Goal: Transaction & Acquisition: Purchase product/service

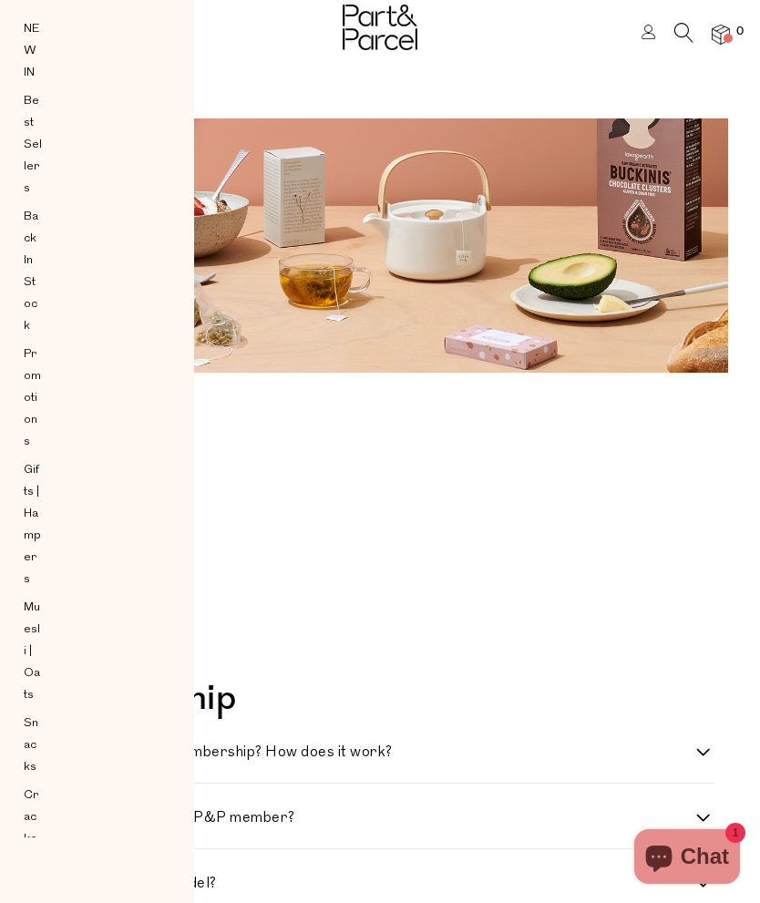
click at [36, 36] on span "NEW IN" at bounding box center [33, 51] width 18 height 66
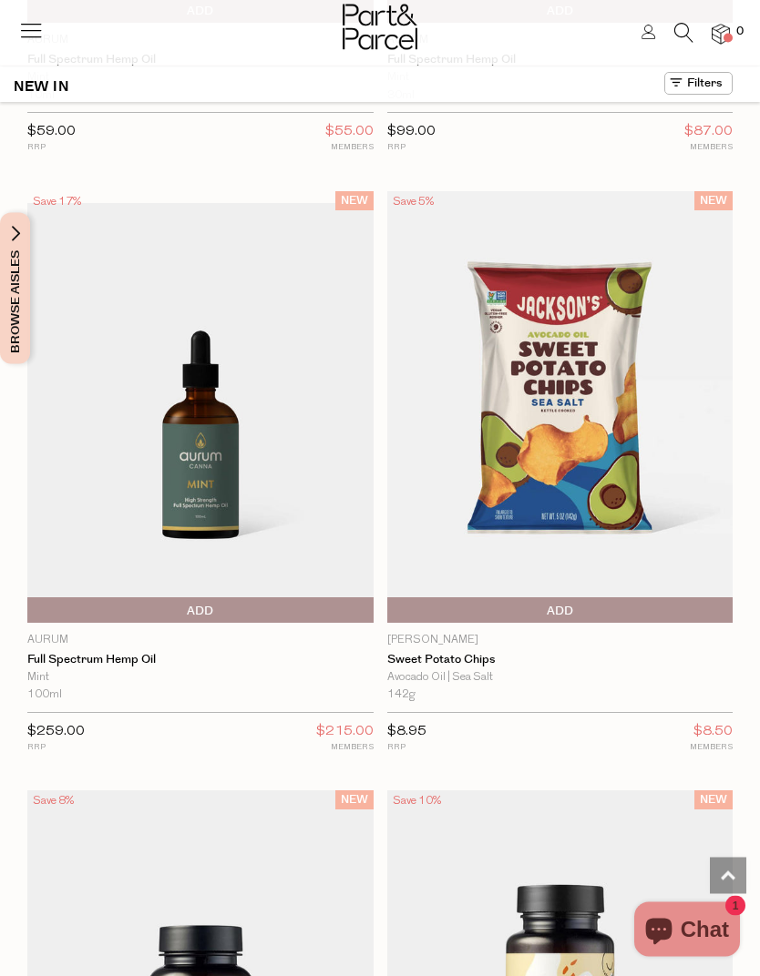
scroll to position [3343, 0]
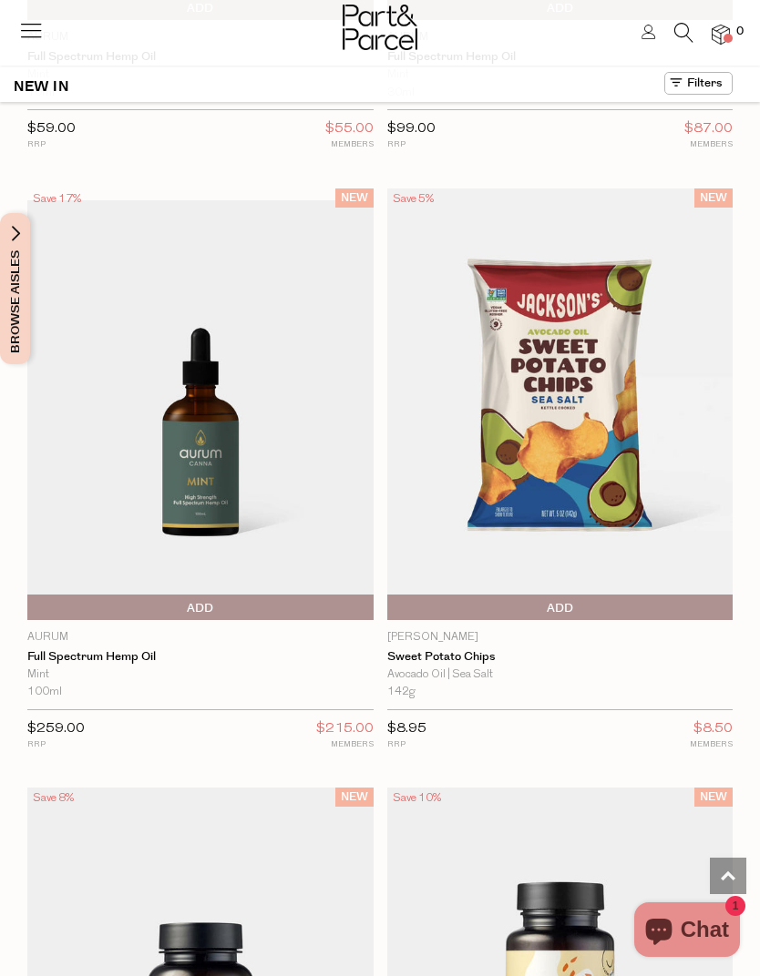
click at [654, 491] on img at bounding box center [560, 405] width 346 height 432
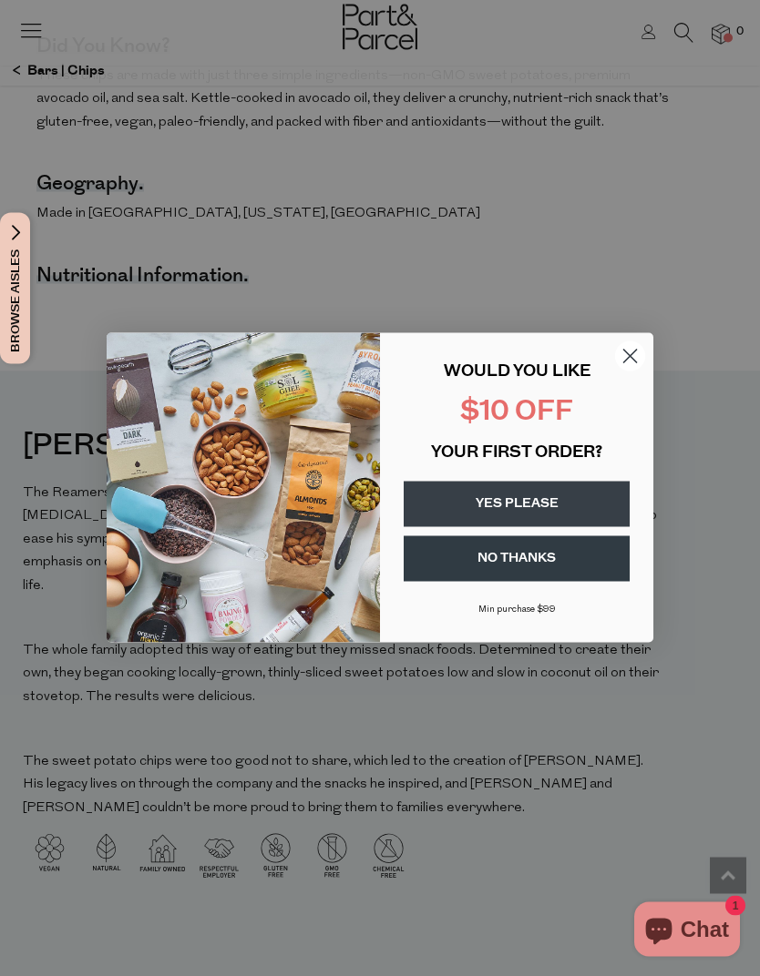
scroll to position [1480, 0]
click at [637, 352] on circle "Close dialog" at bounding box center [630, 357] width 30 height 30
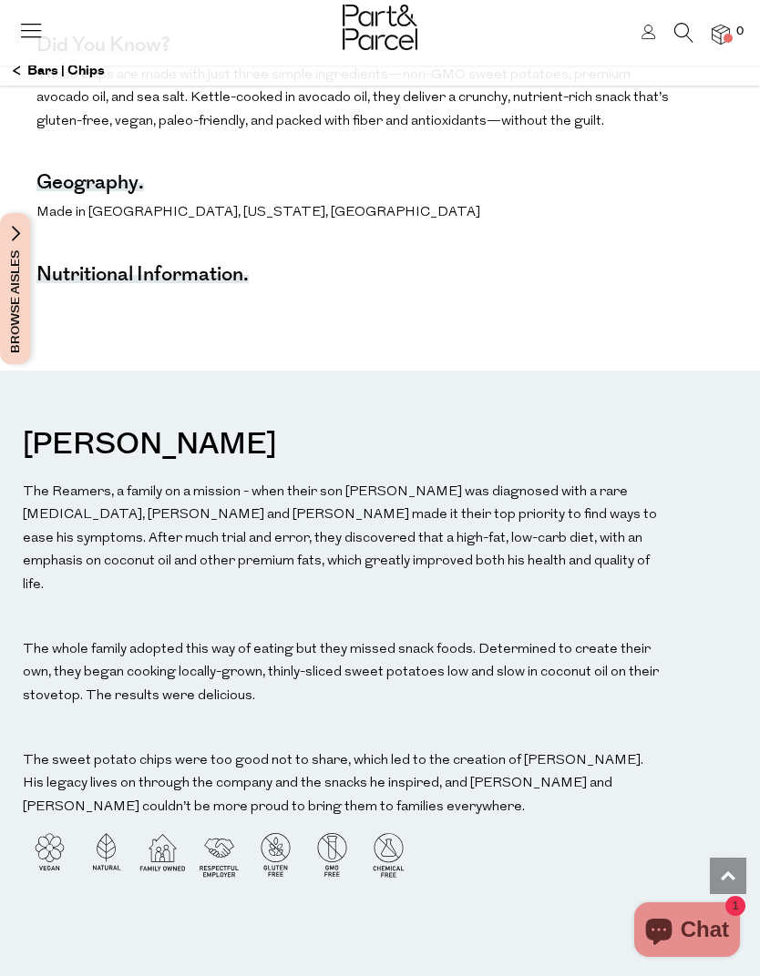
click at [196, 280] on h4 "Nutritional Information." at bounding box center [142, 276] width 212 height 13
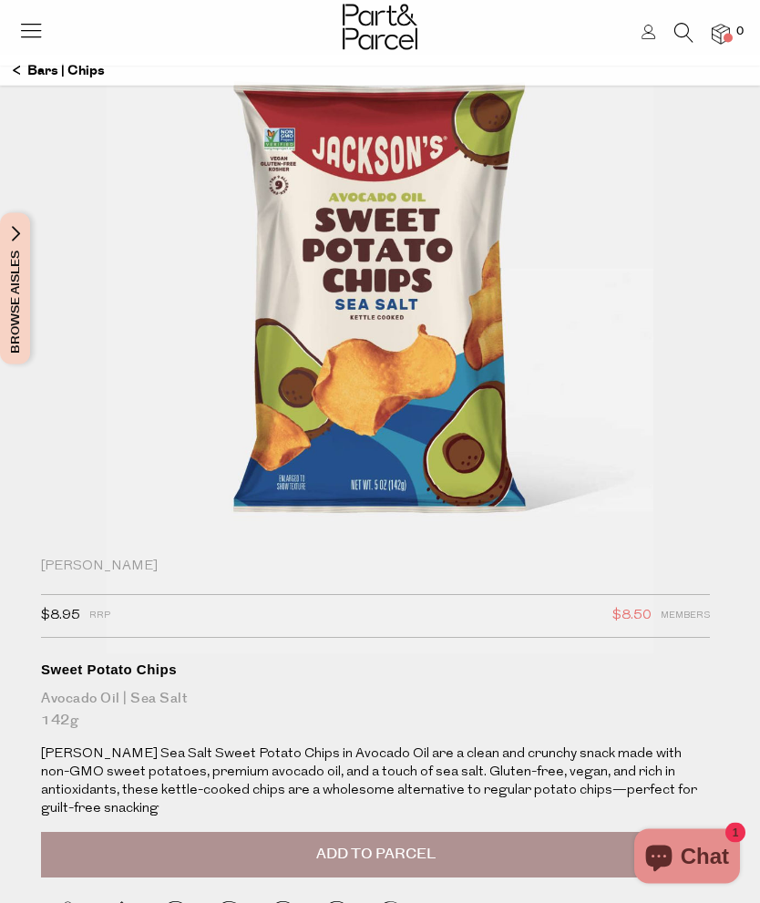
scroll to position [0, 0]
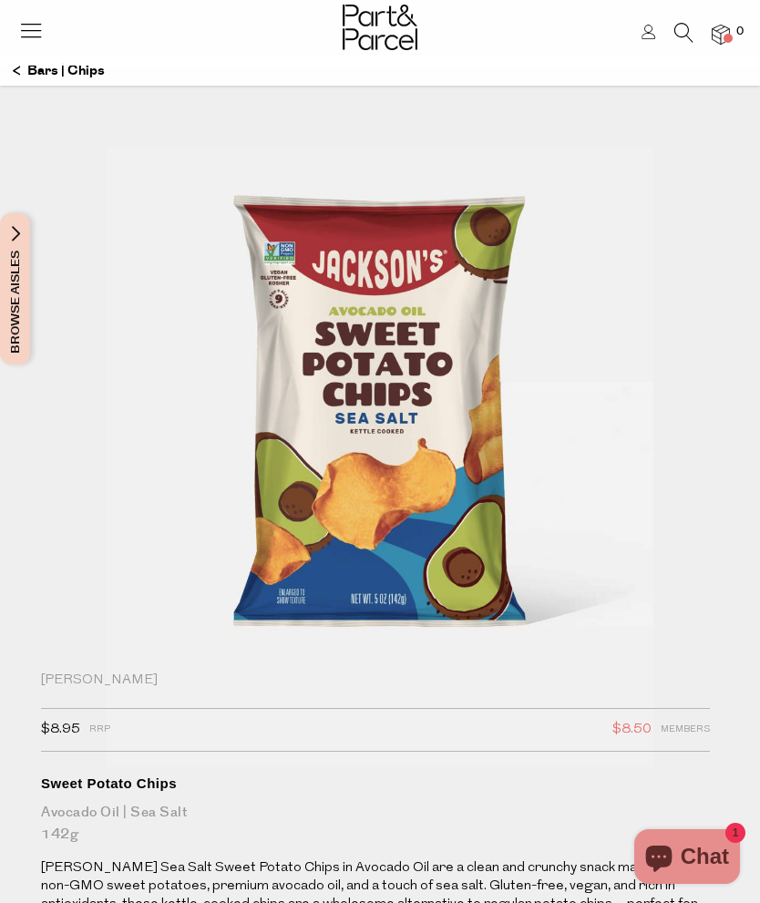
click at [21, 63] on header "Login 0" at bounding box center [380, 33] width 760 height 66
click at [26, 83] on p "Bars | Chips" at bounding box center [59, 71] width 92 height 31
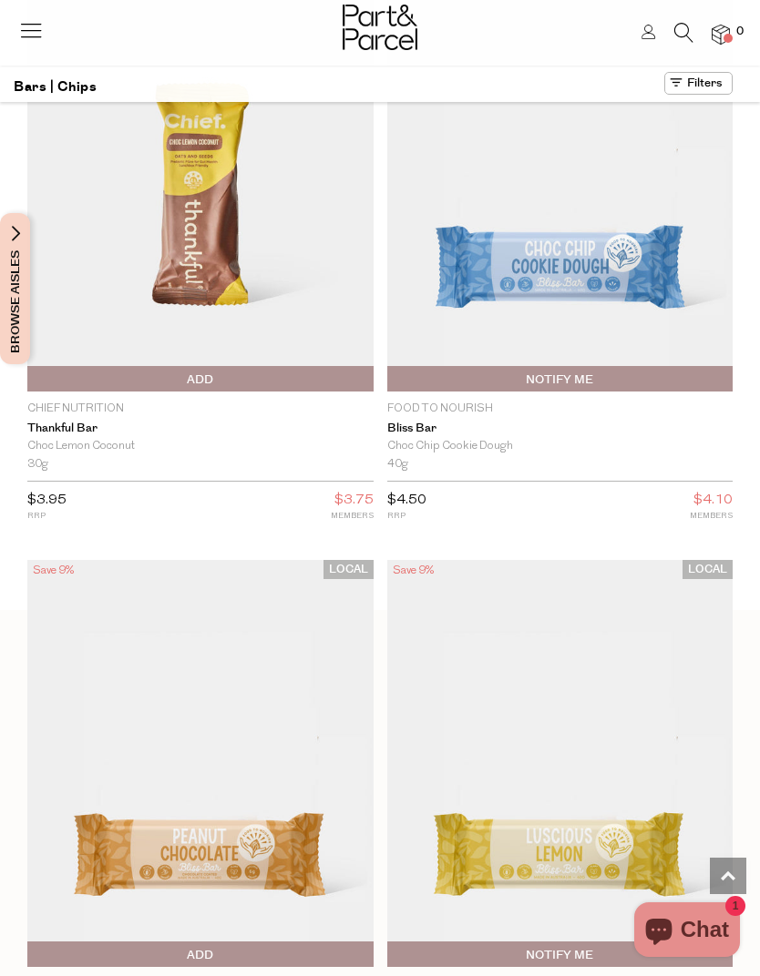
scroll to position [719, 0]
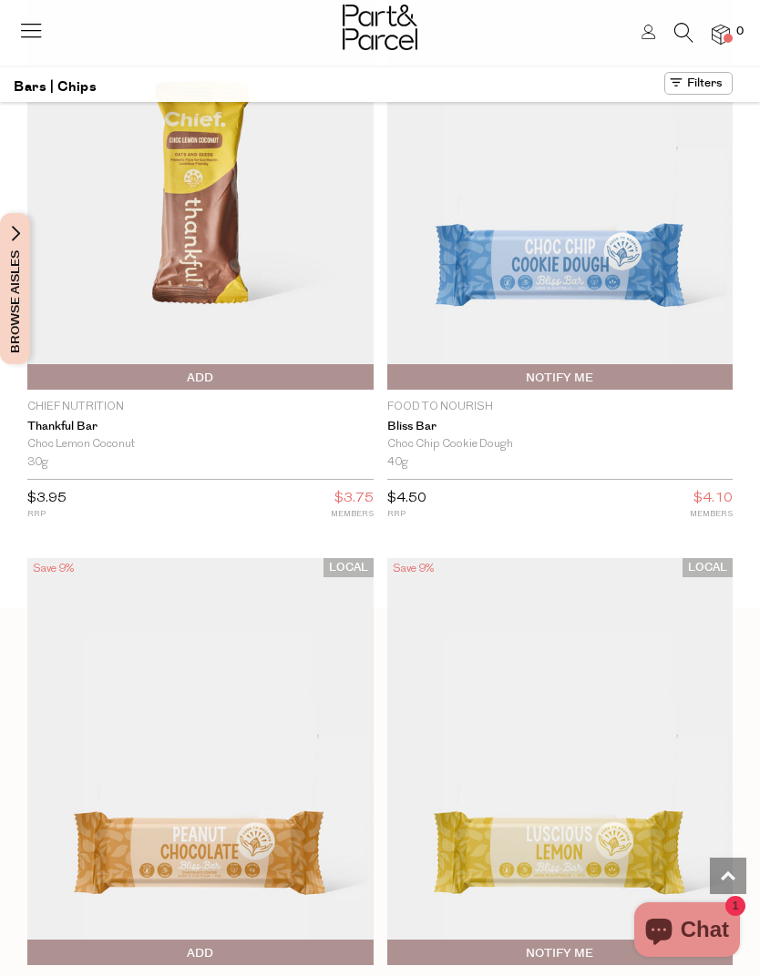
click at [56, 422] on link "Thankful Bar" at bounding box center [200, 427] width 346 height 15
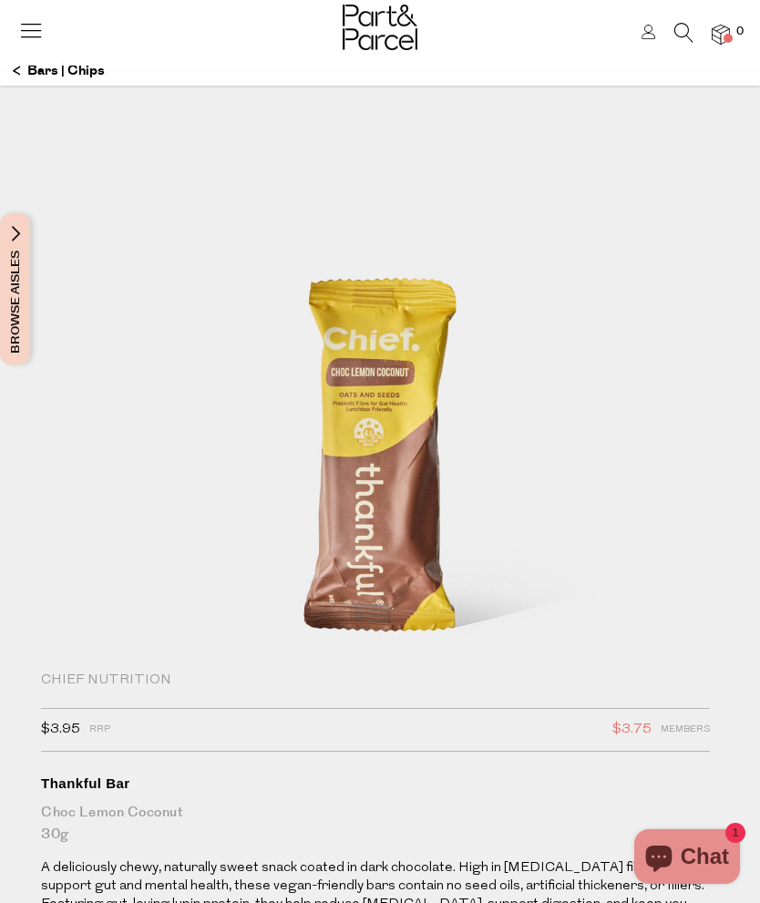
click at [24, 24] on icon at bounding box center [31, 30] width 26 height 26
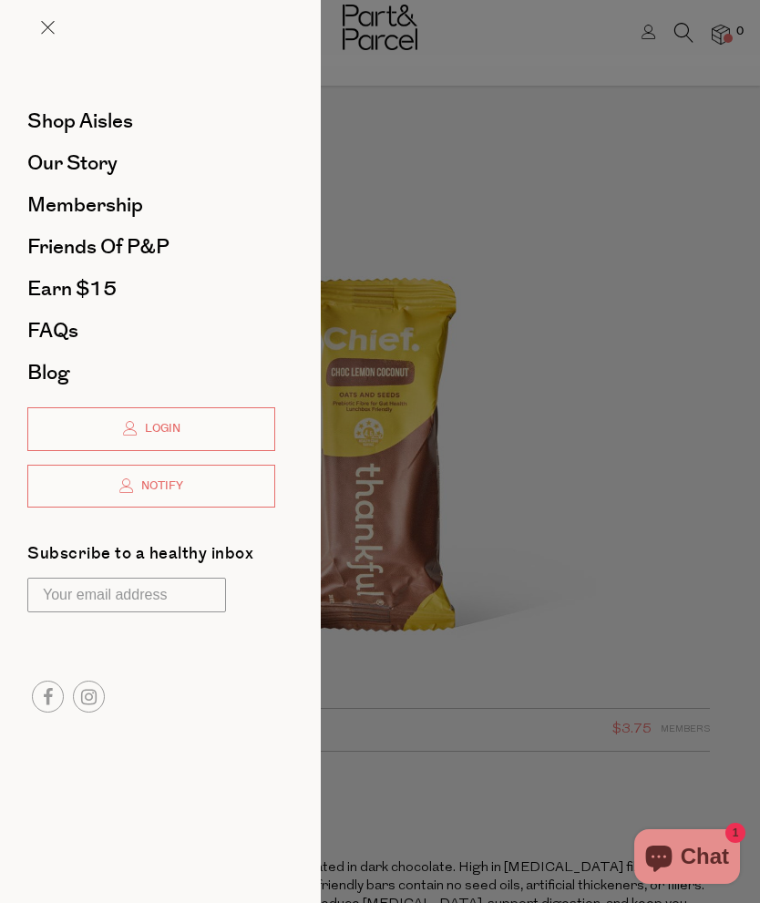
click at [56, 128] on span "Shop Aisles" at bounding box center [80, 121] width 106 height 29
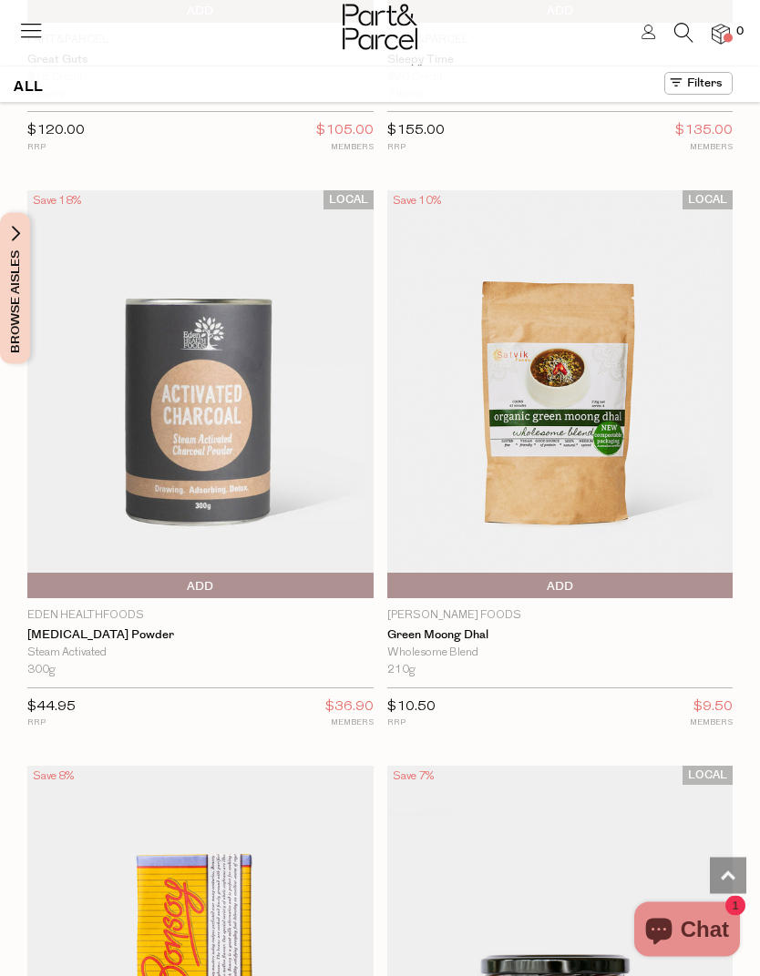
scroll to position [13176, 0]
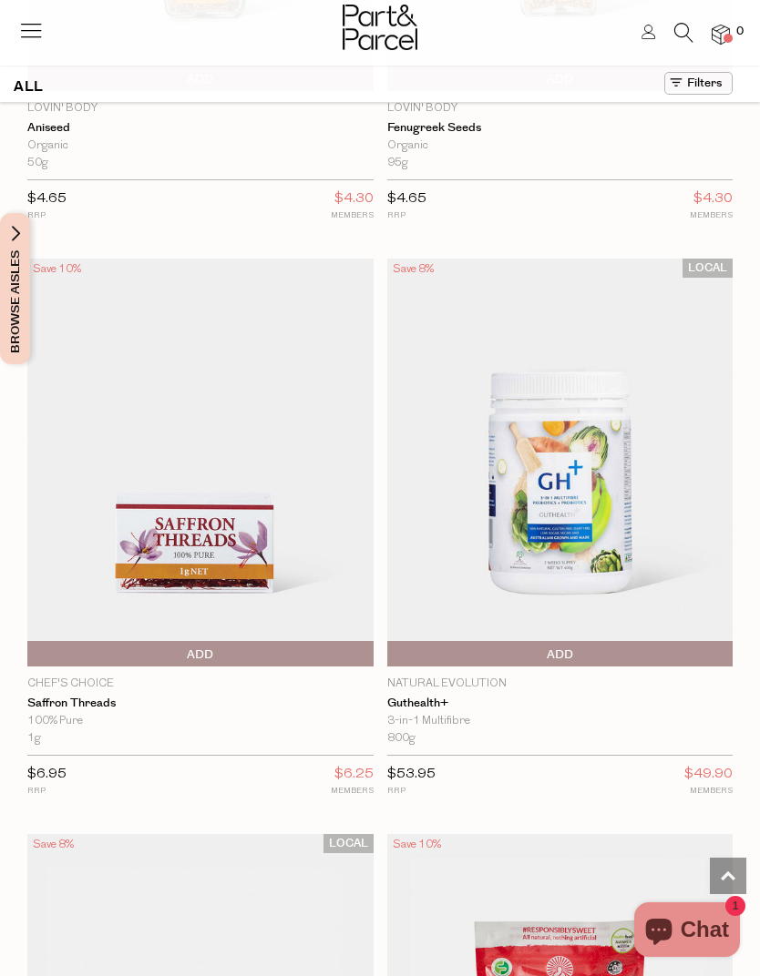
scroll to position [17178, 0]
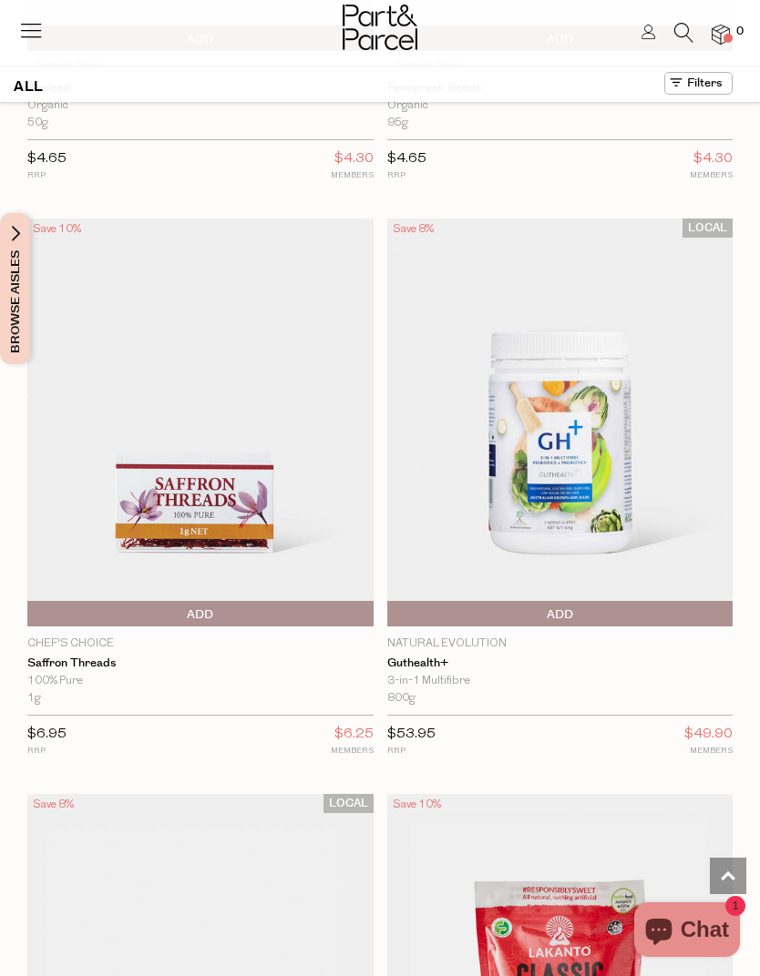
click at [597, 424] on img at bounding box center [560, 423] width 346 height 408
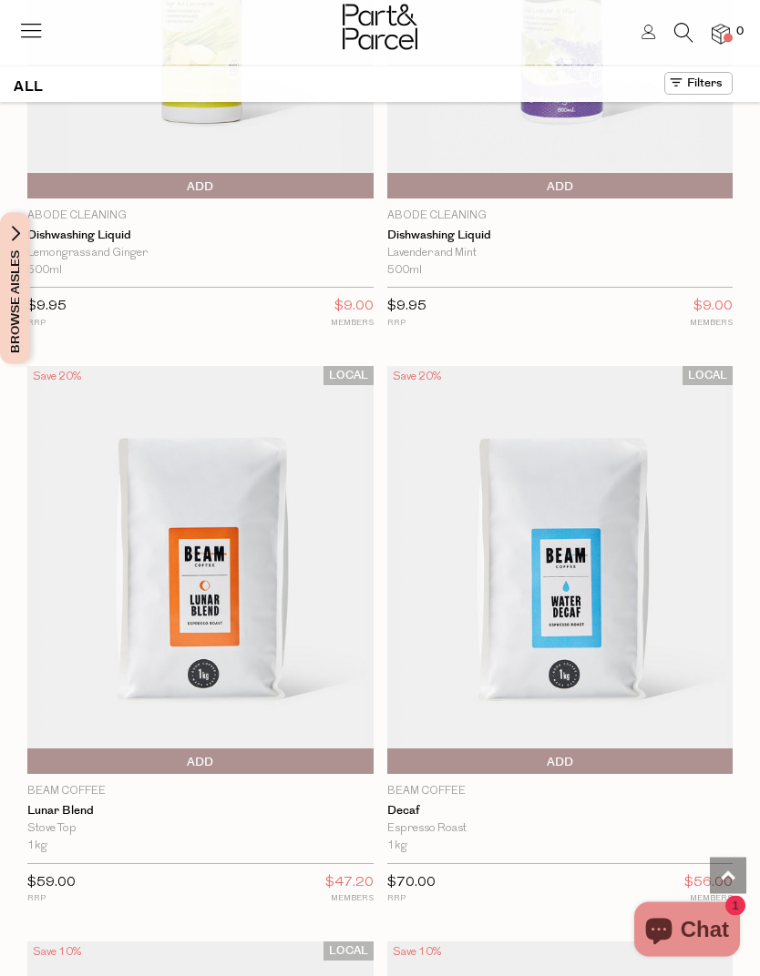
scroll to position [17581, 0]
click at [77, 804] on link "Lunar Blend" at bounding box center [200, 811] width 346 height 15
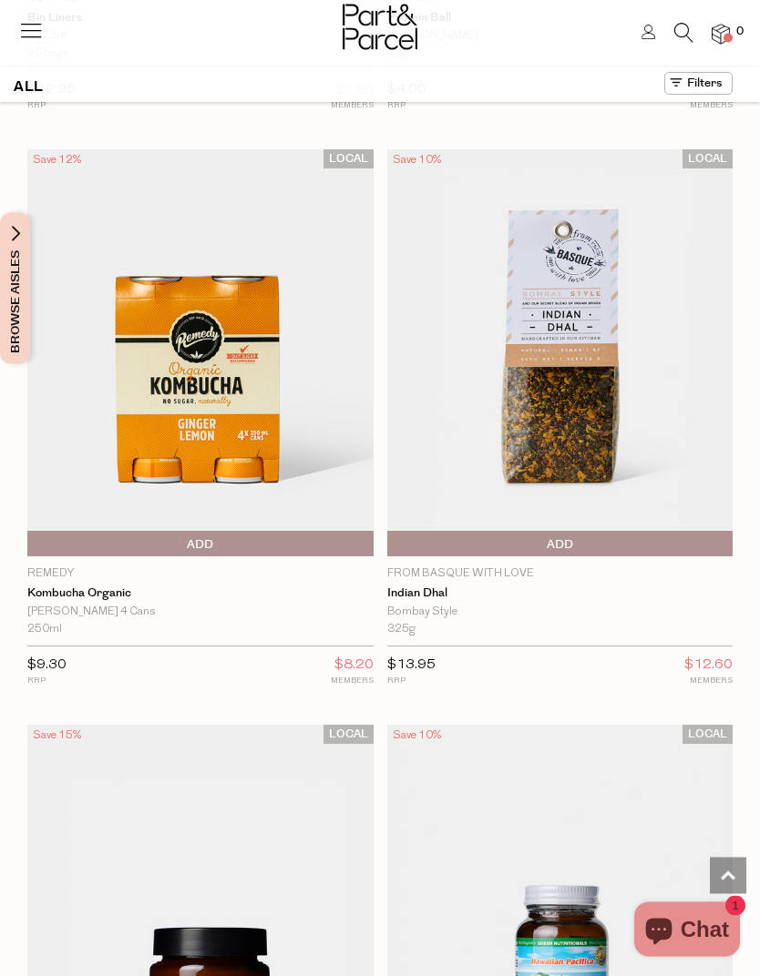
scroll to position [12017, 0]
click at [60, 587] on link "Kombucha Organic" at bounding box center [200, 594] width 346 height 15
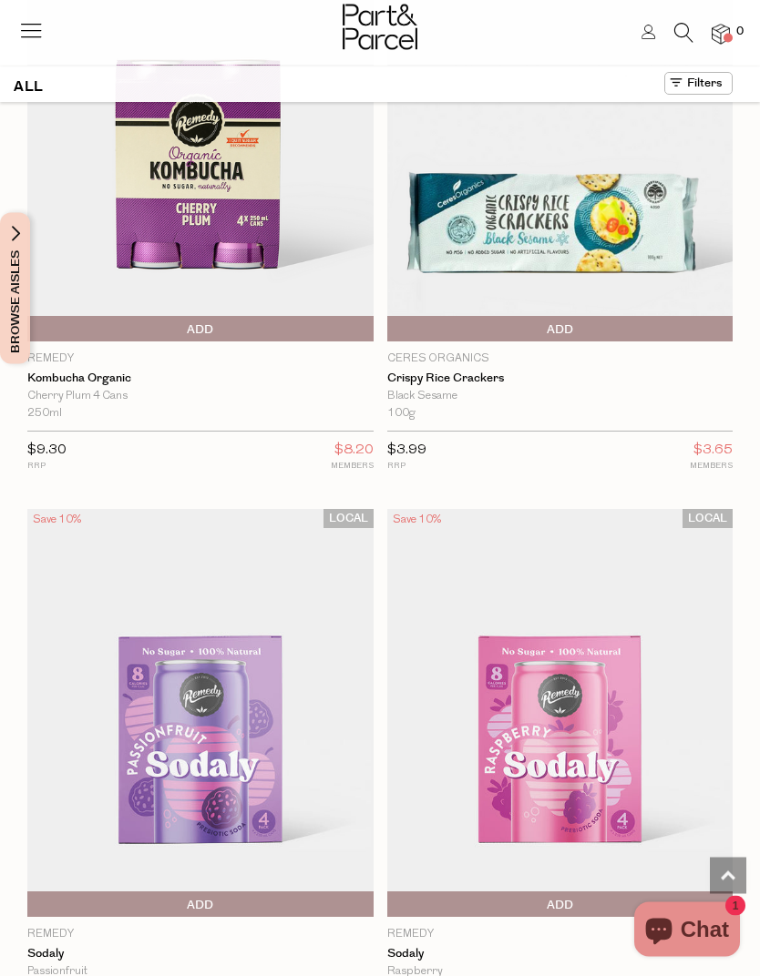
scroll to position [42358, 0]
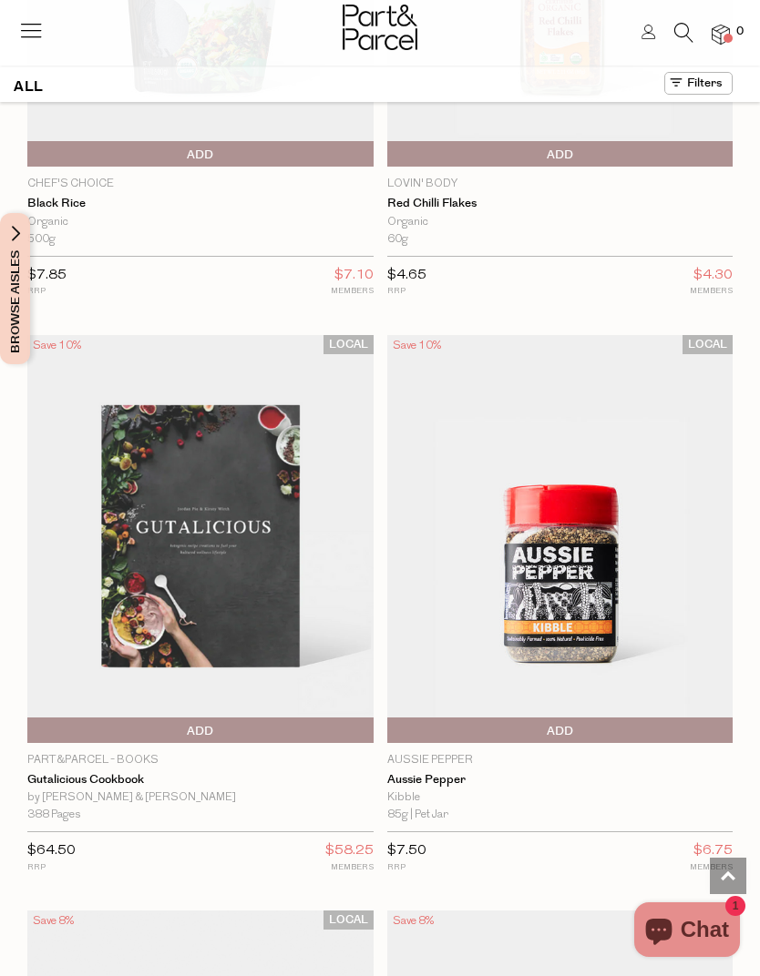
scroll to position [51640, 0]
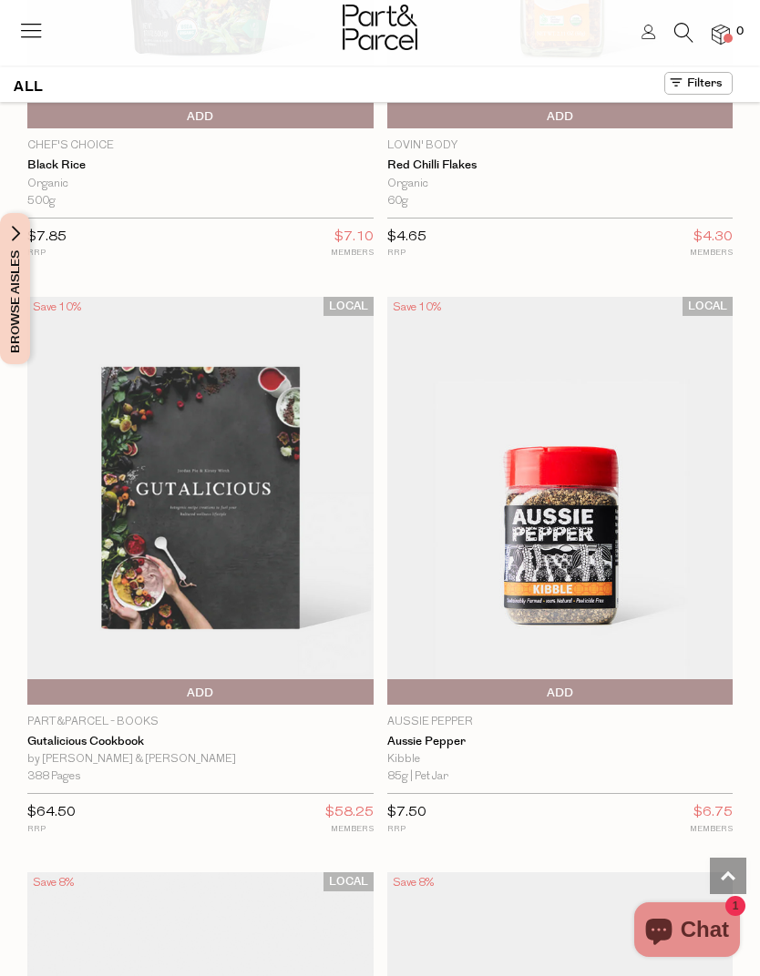
click at [66, 735] on link "Gutalicious Cookbook" at bounding box center [200, 742] width 346 height 15
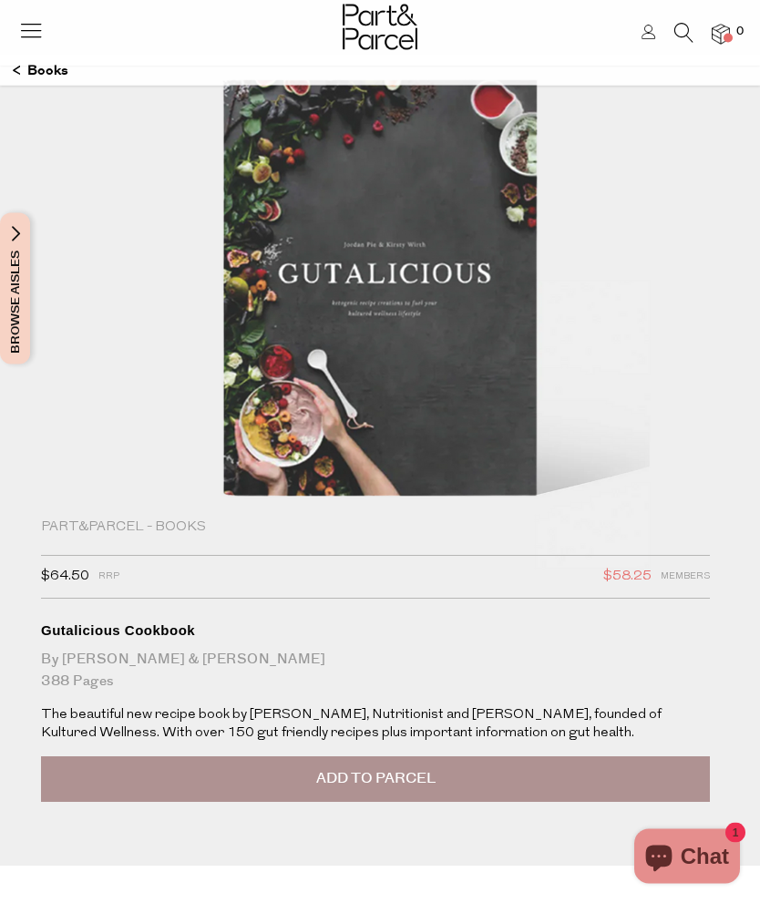
scroll to position [87, 0]
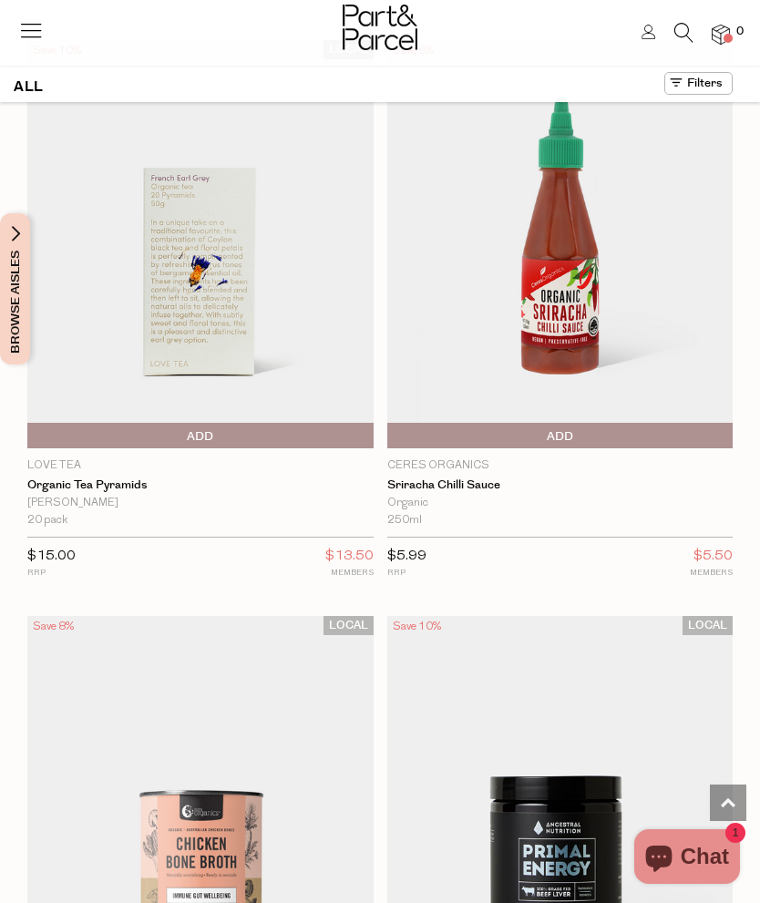
scroll to position [20183, 0]
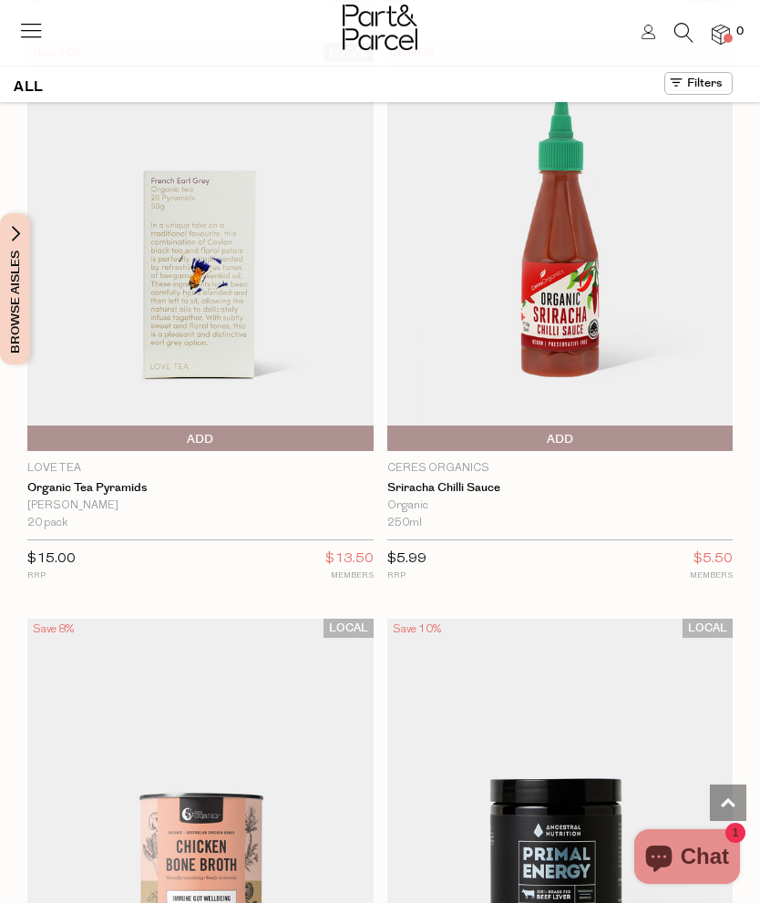
click at [487, 460] on p "Ceres Organics" at bounding box center [560, 468] width 346 height 16
click at [588, 198] on img at bounding box center [560, 247] width 346 height 408
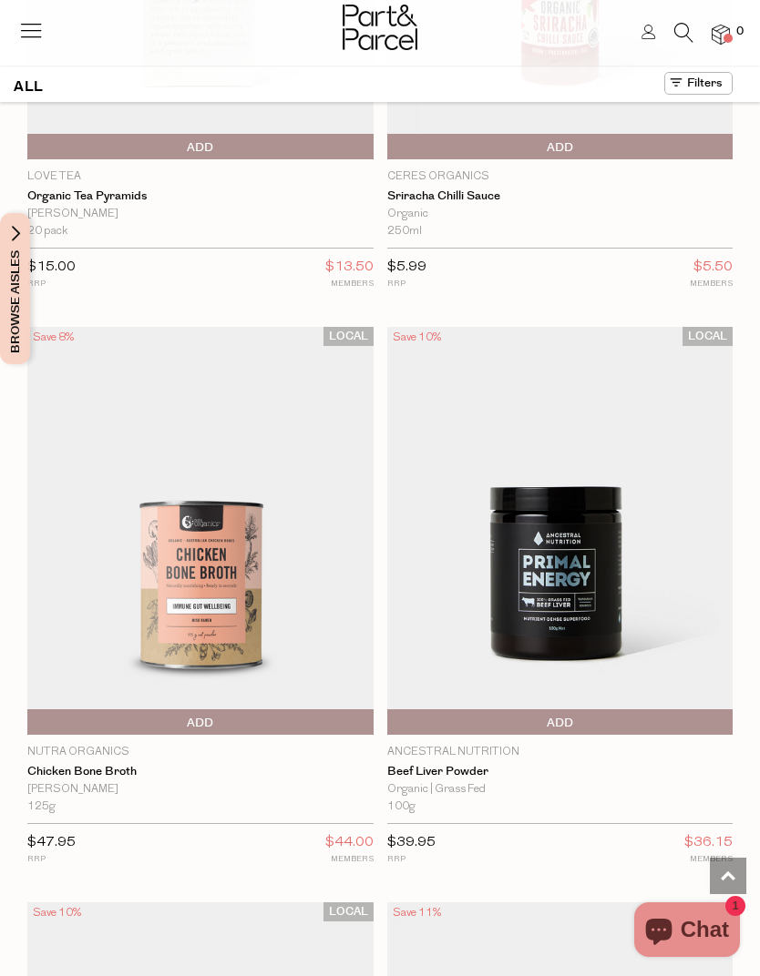
scroll to position [6086, 0]
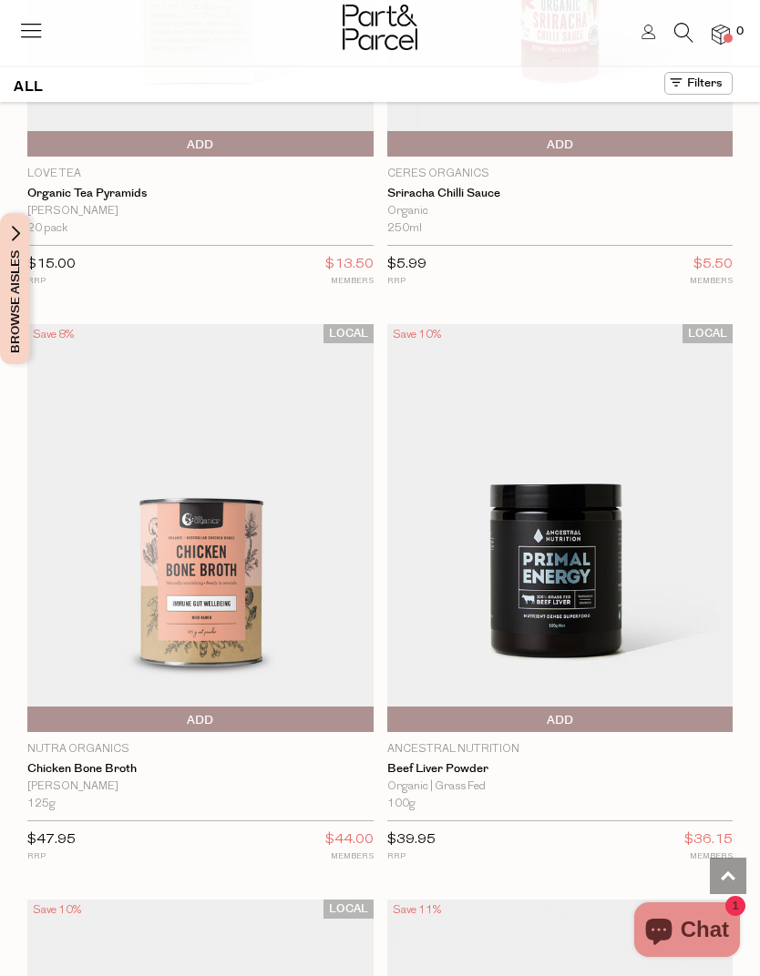
click at [636, 607] on img at bounding box center [560, 528] width 346 height 408
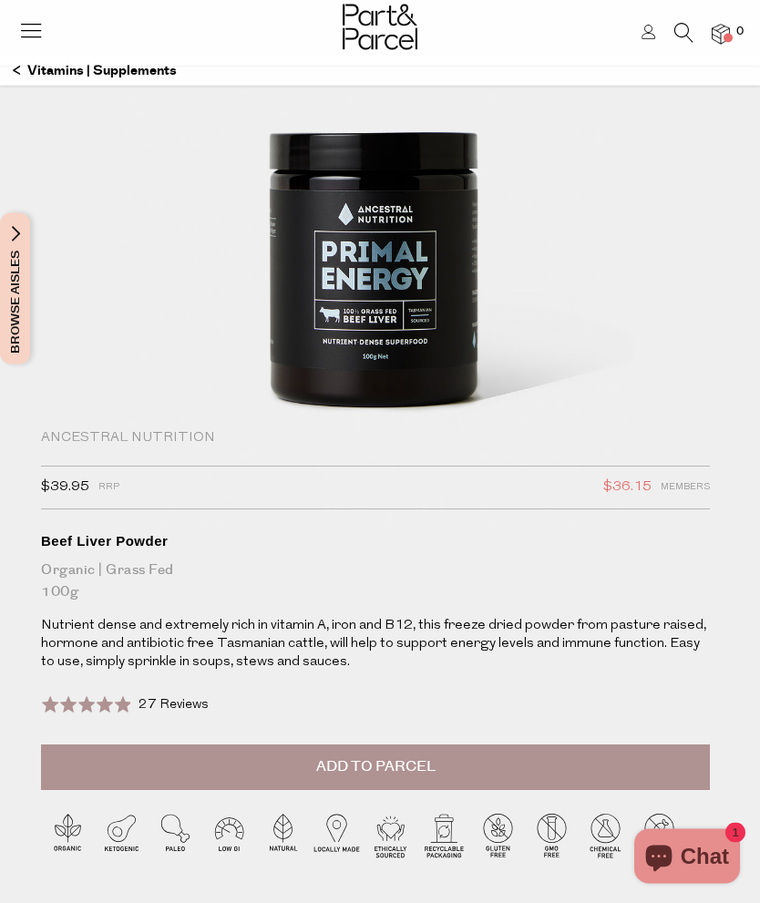
scroll to position [172, 0]
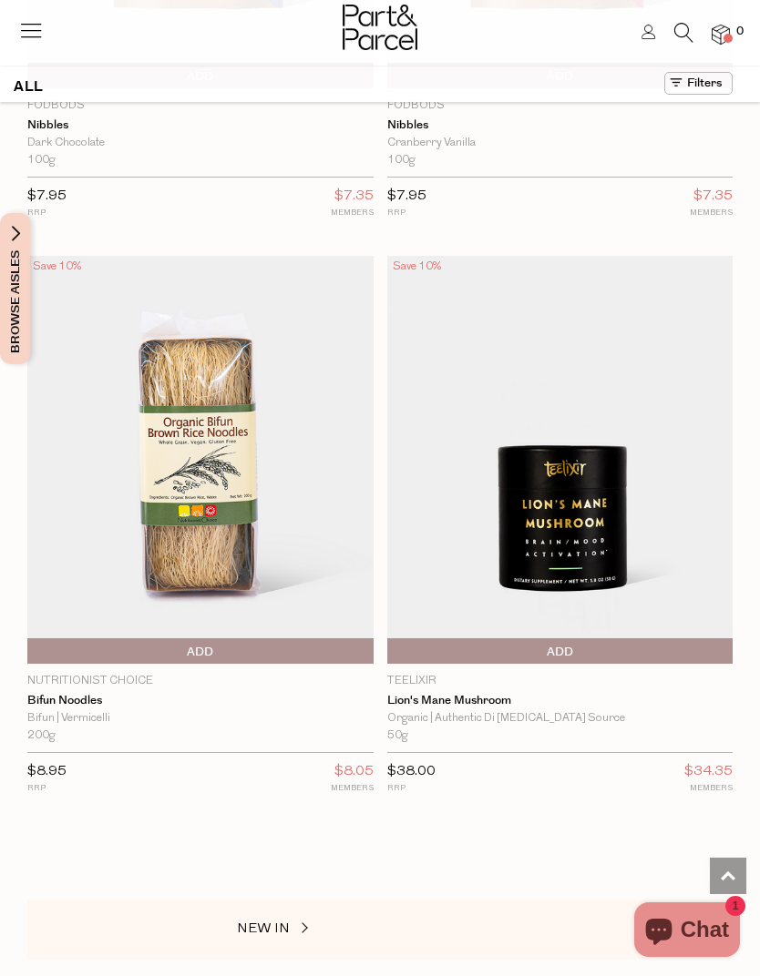
scroll to position [28057, 0]
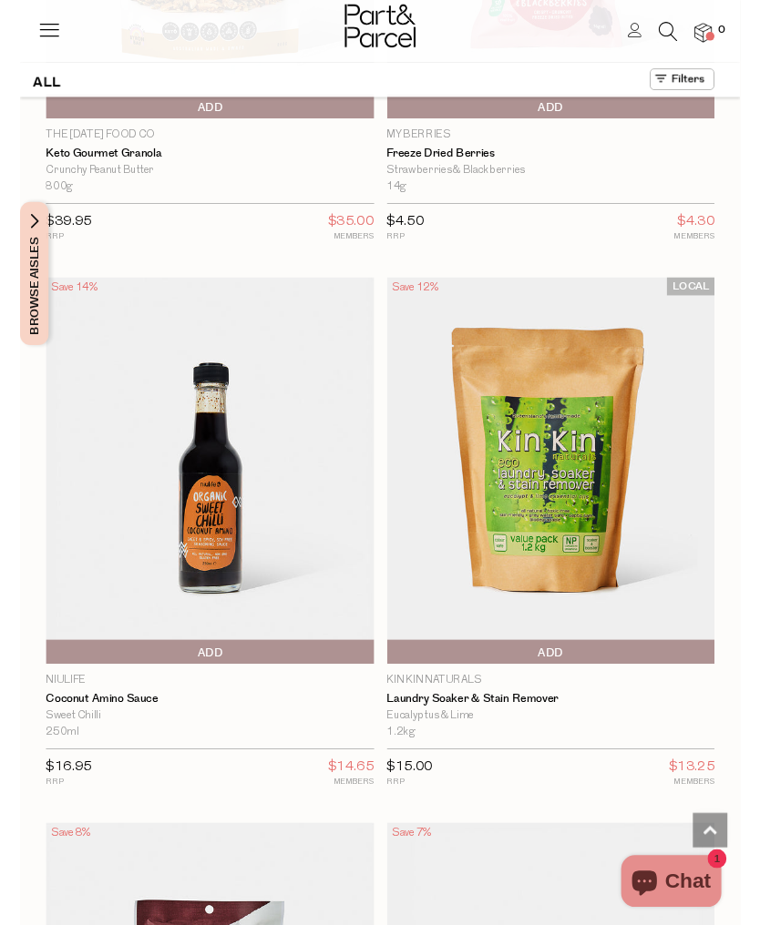
scroll to position [30957, 0]
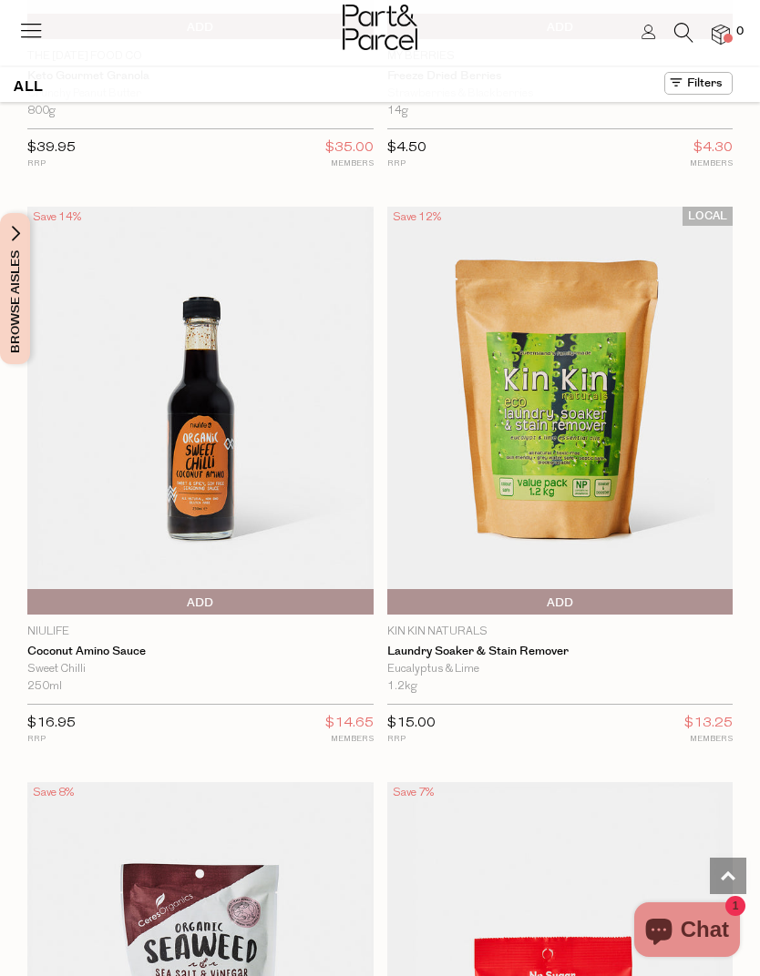
click at [69, 645] on link "Coconut Amino Sauce" at bounding box center [200, 652] width 346 height 15
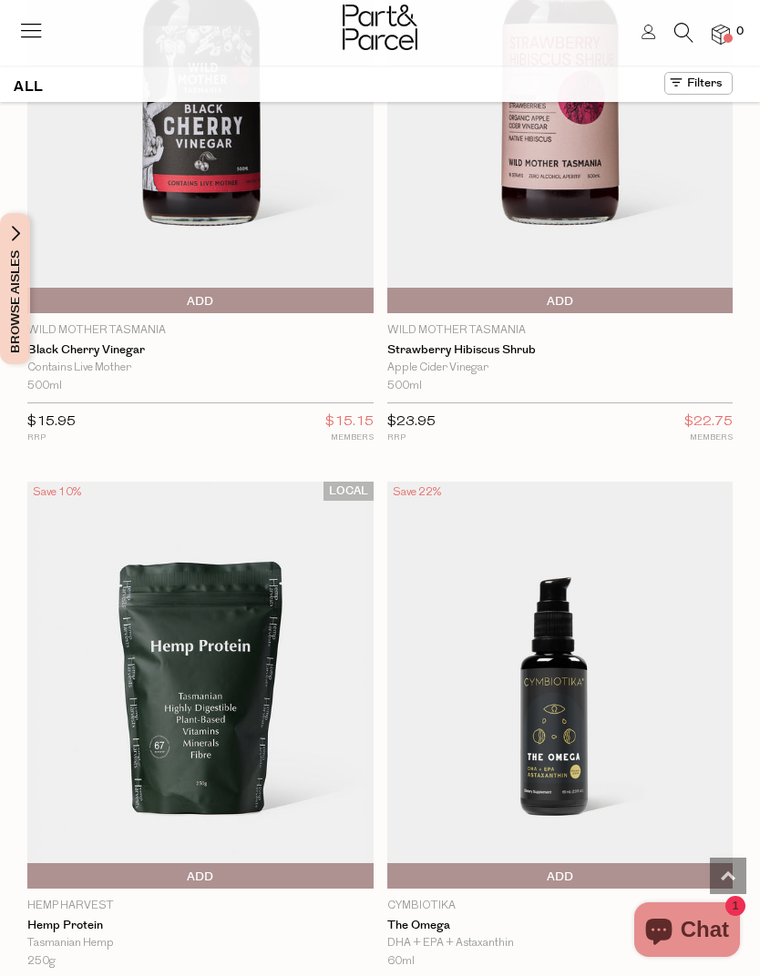
scroll to position [28191, 0]
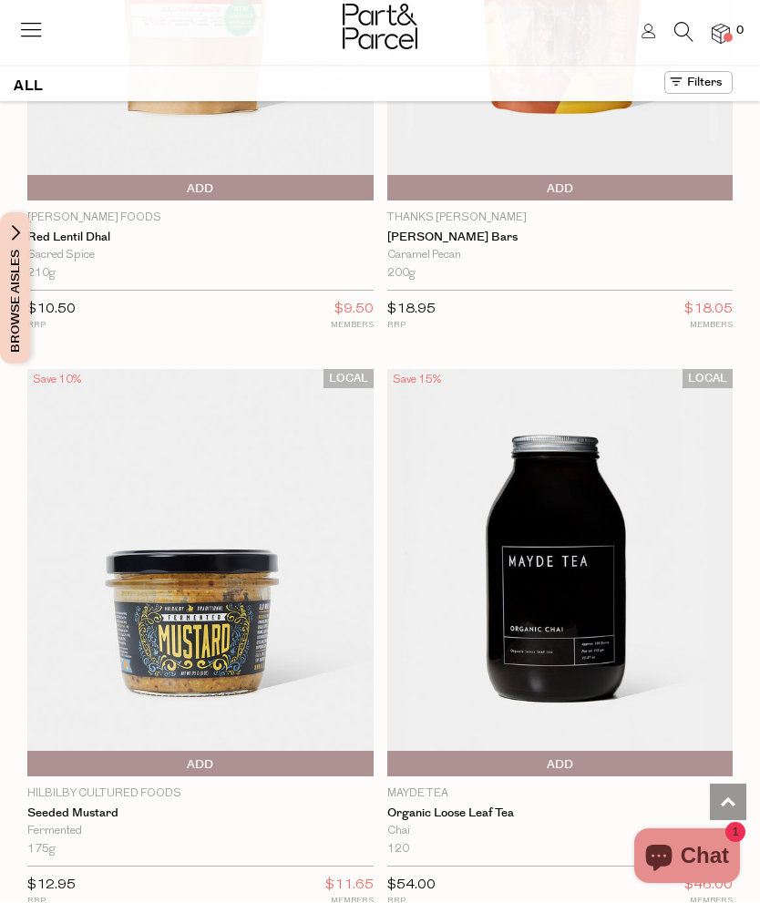
scroll to position [38449, 0]
click at [166, 806] on link "Seeded Mustard" at bounding box center [200, 813] width 346 height 15
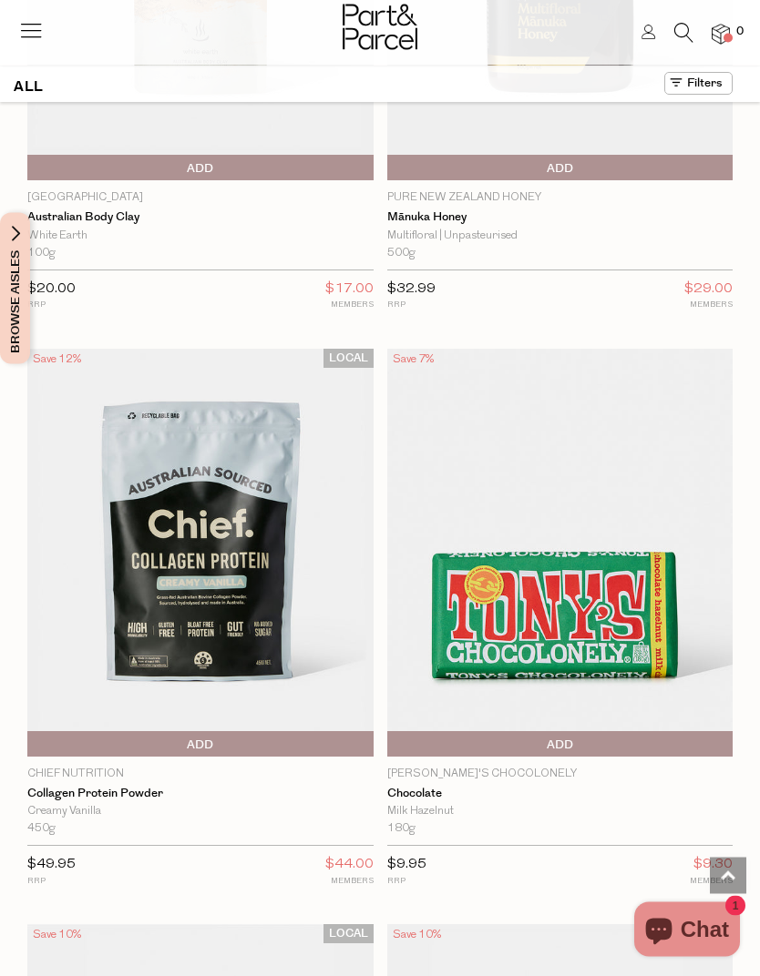
scroll to position [13067, 0]
click at [138, 766] on p "Chief Nutrition" at bounding box center [200, 774] width 346 height 16
click at [107, 787] on link "Collagen Protein Powder" at bounding box center [200, 794] width 346 height 15
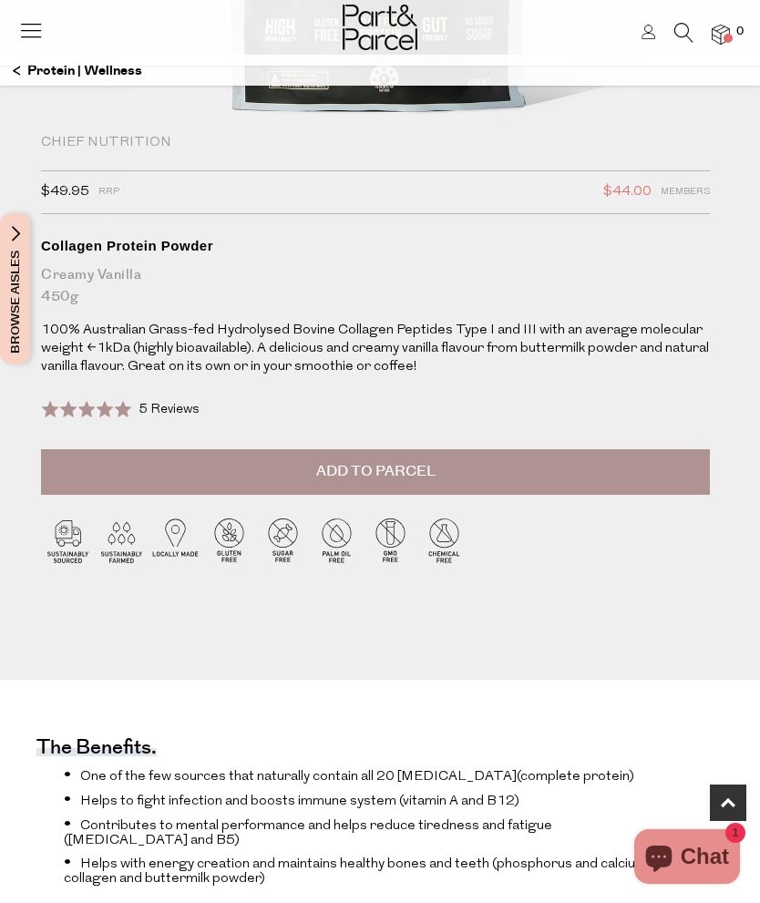
scroll to position [482, 0]
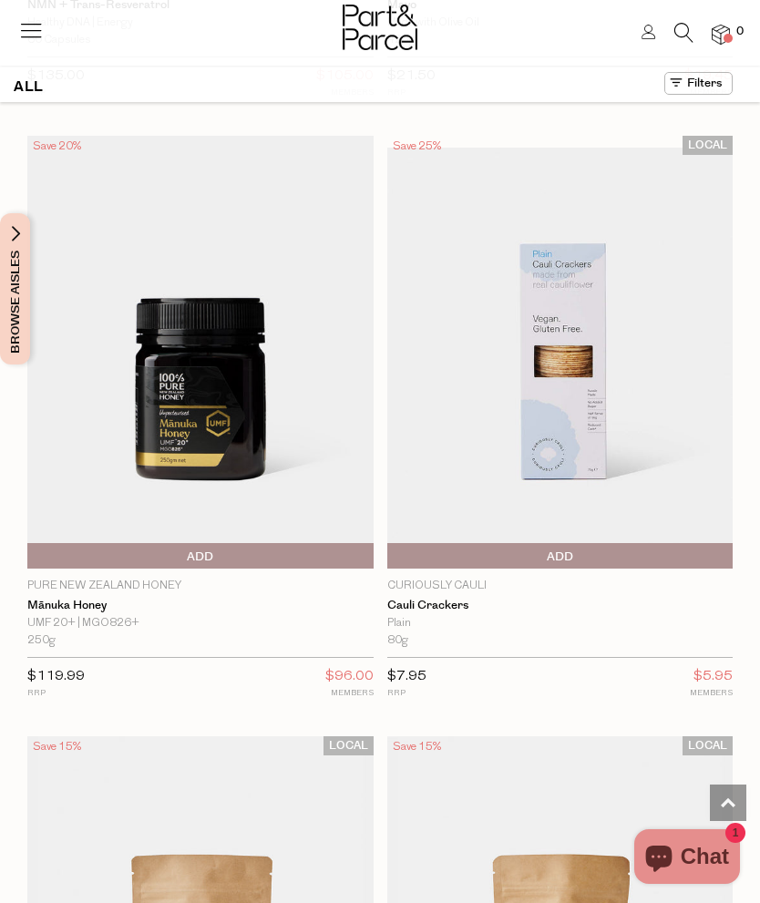
scroll to position [11503, 0]
click at [409, 544] on span "Add To Parcel" at bounding box center [560, 557] width 337 height 27
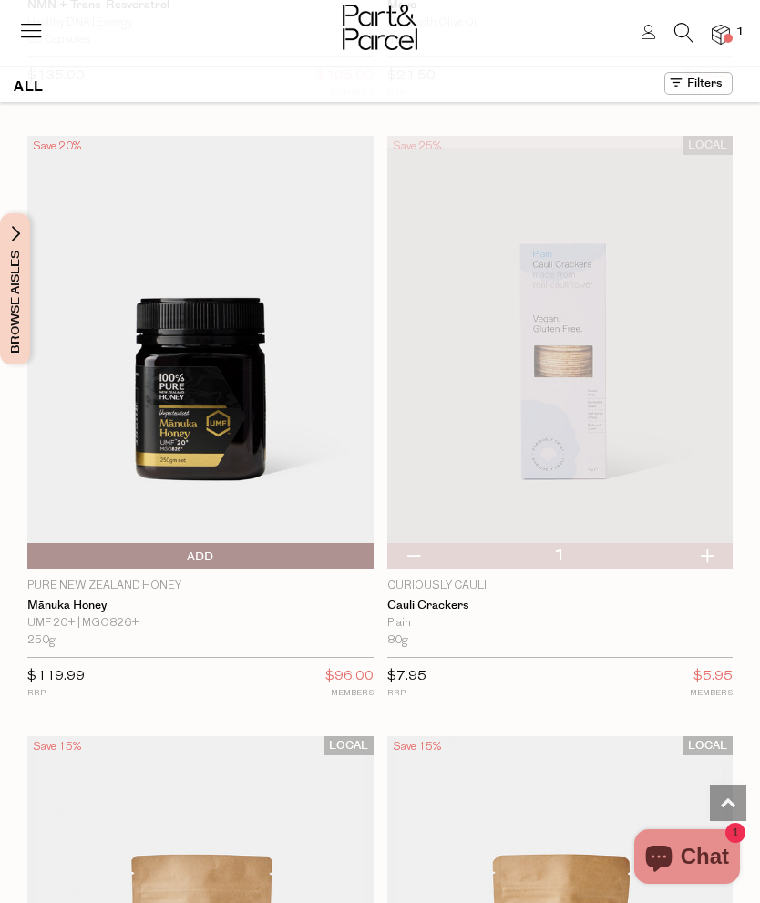
click at [411, 543] on button "button" at bounding box center [413, 556] width 52 height 26
type input "0"
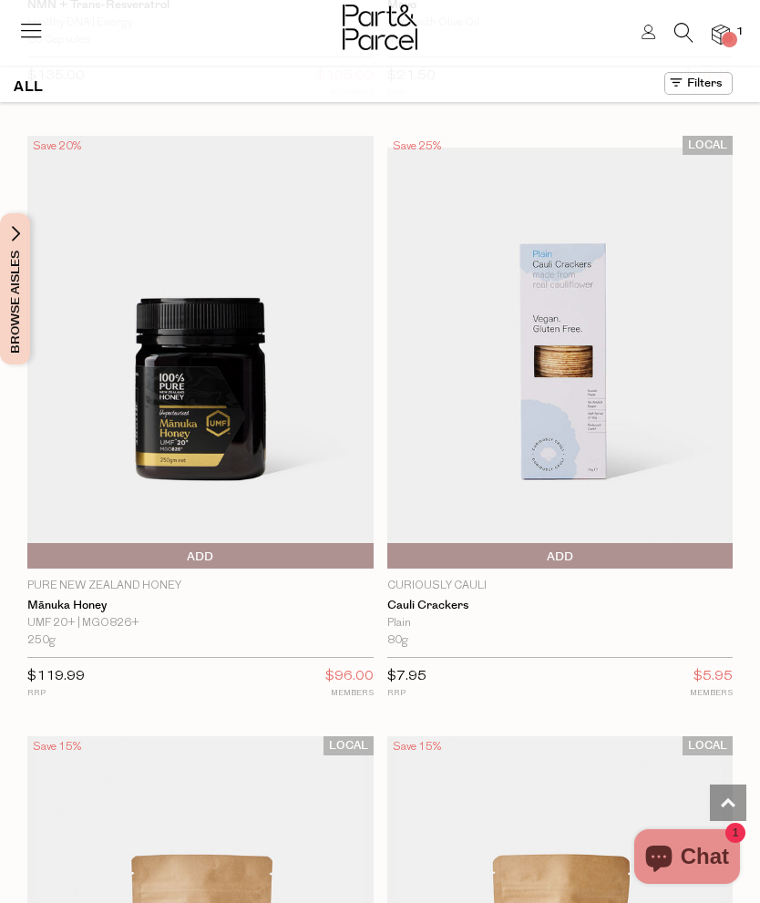
click at [463, 598] on link "Cauli Crackers" at bounding box center [560, 605] width 346 height 15
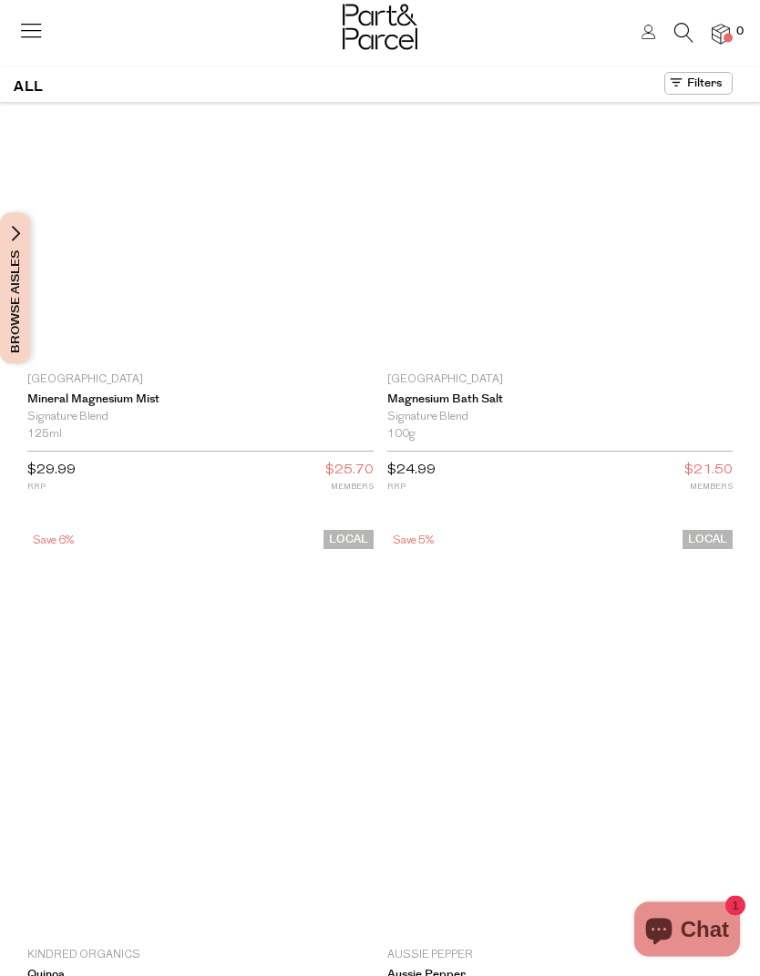
scroll to position [14374, 0]
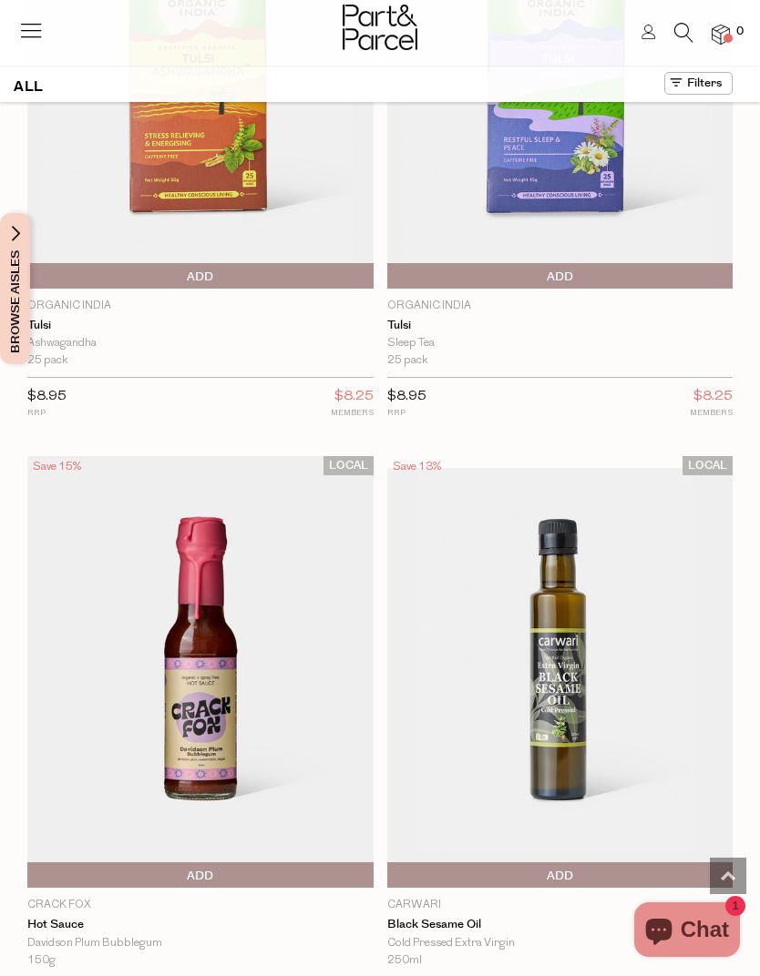
scroll to position [39598, 0]
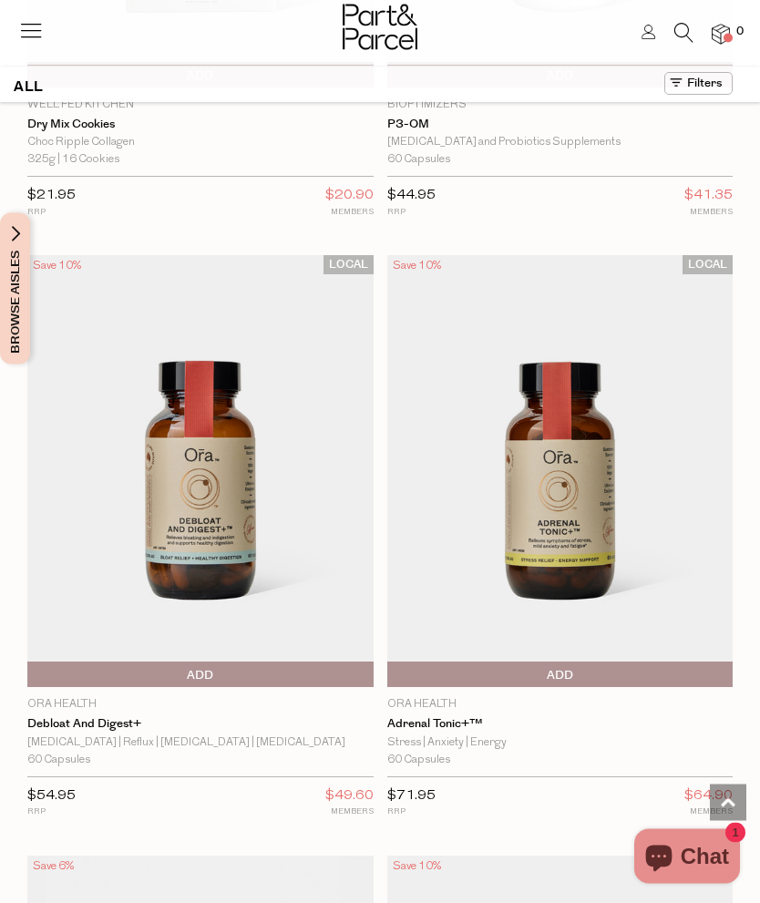
scroll to position [53783, 0]
click at [440, 717] on link "Adrenal Tonic+™" at bounding box center [560, 724] width 346 height 15
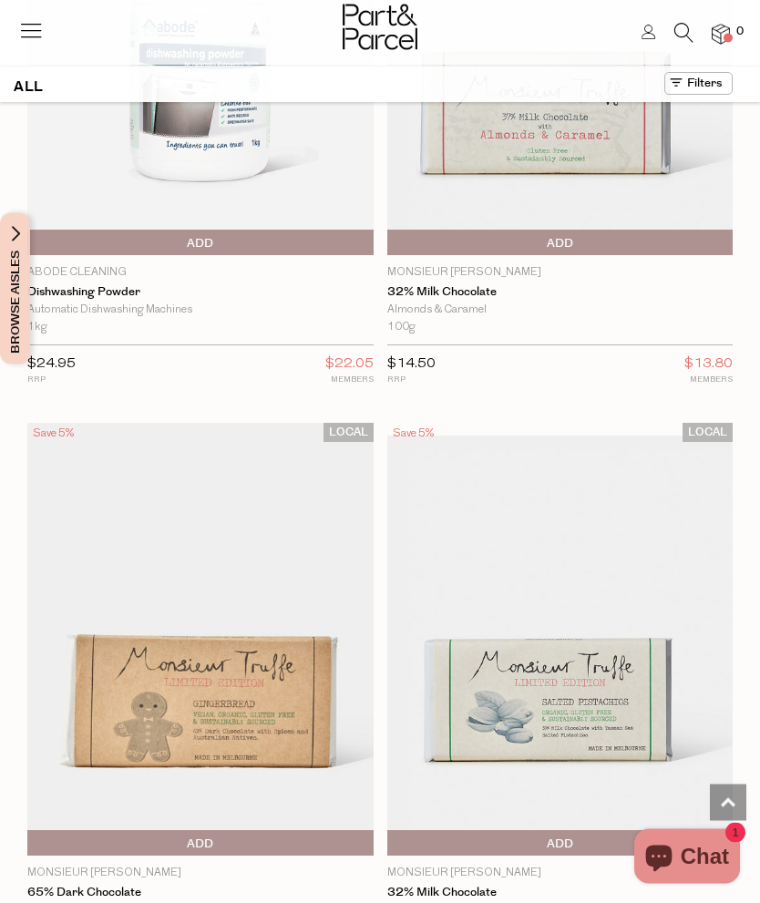
scroll to position [20010, 0]
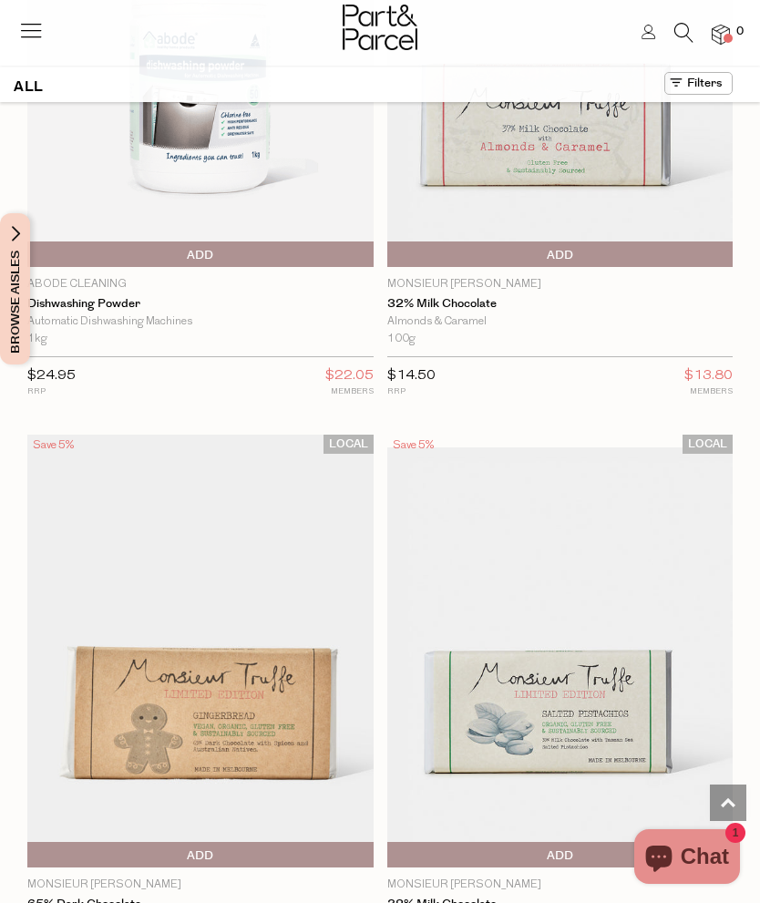
click at [25, 37] on icon at bounding box center [31, 30] width 26 height 26
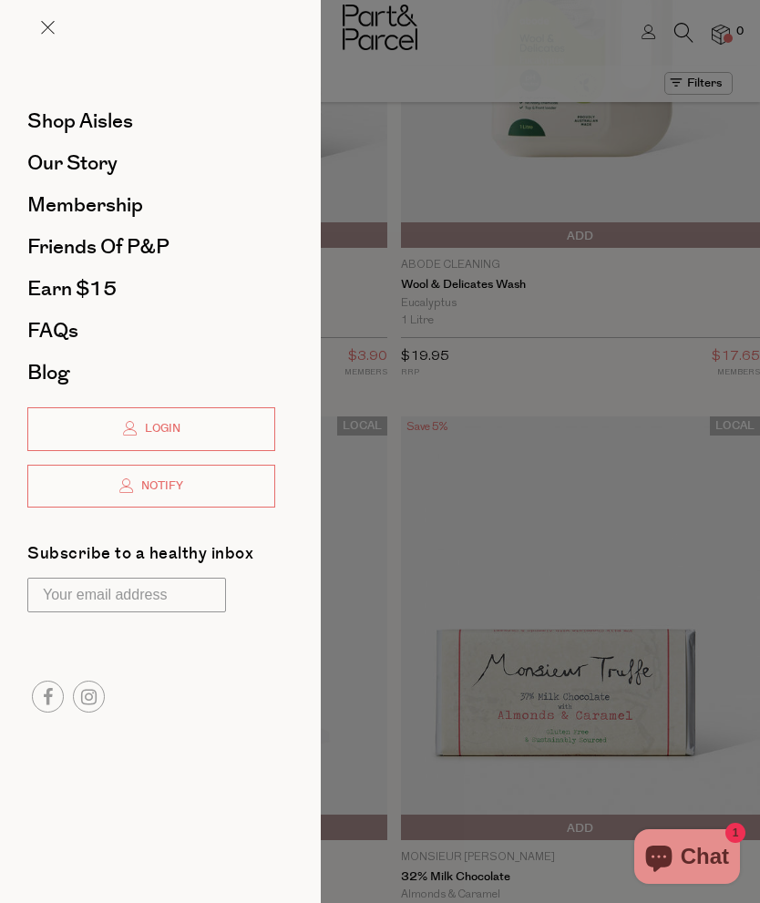
scroll to position [0, 0]
click at [38, 170] on span "Our Story" at bounding box center [72, 162] width 90 height 29
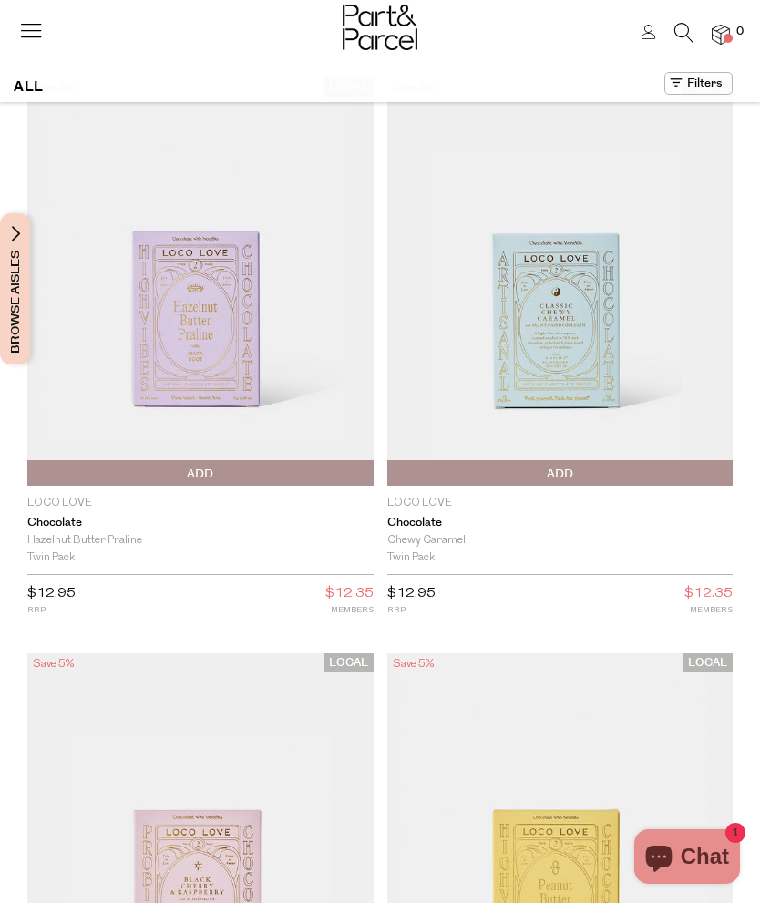
click at [32, 45] on link at bounding box center [31, 37] width 26 height 19
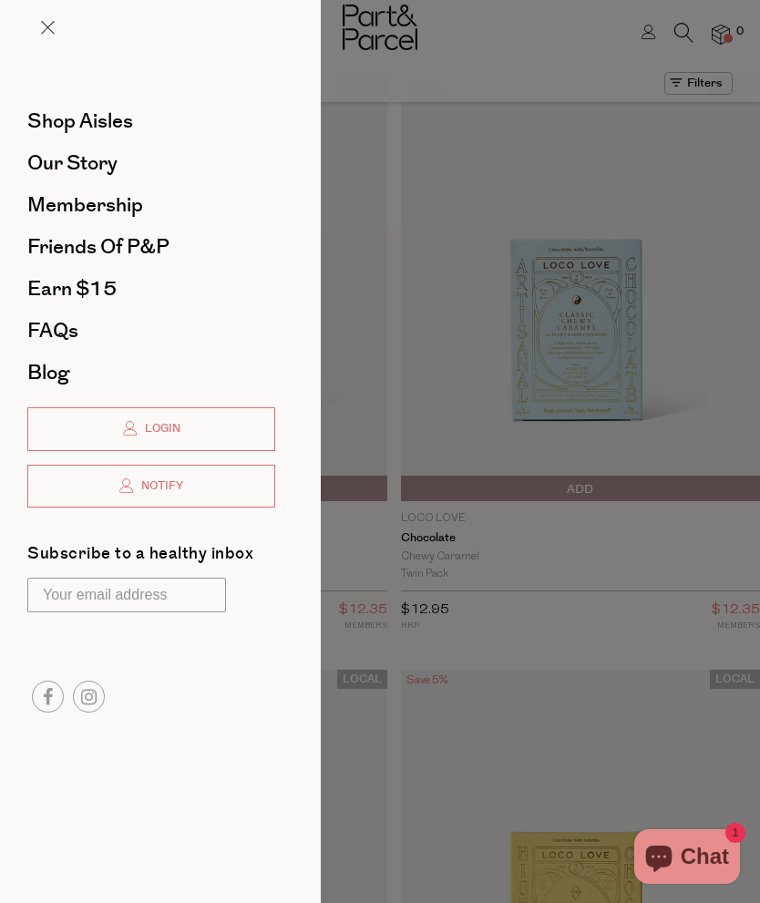
click at [38, 112] on span "Shop Aisles" at bounding box center [80, 121] width 106 height 29
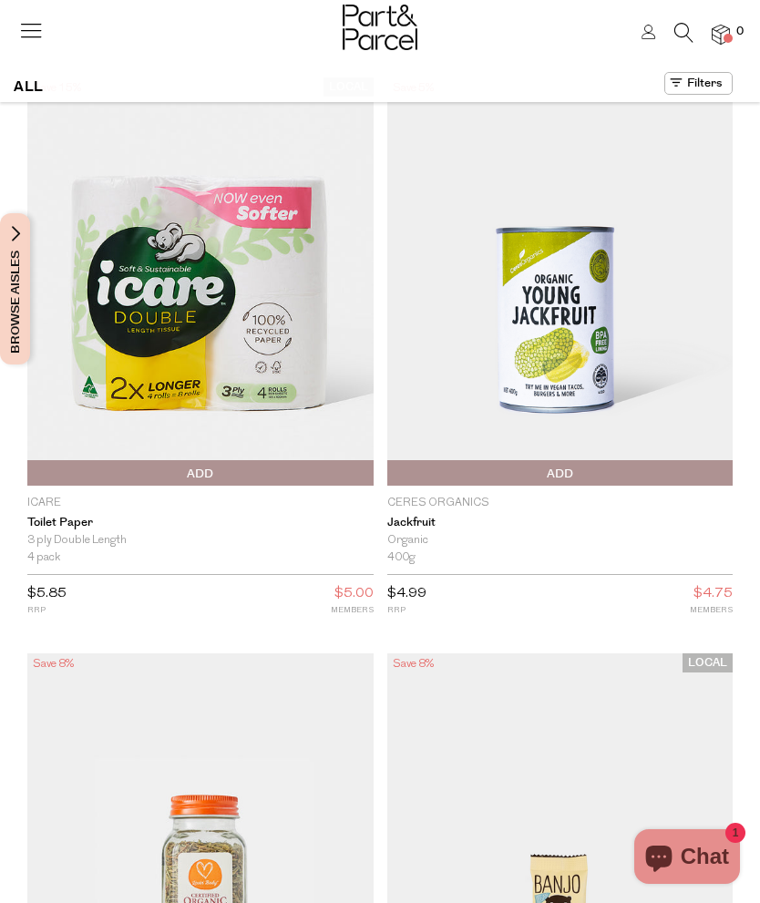
click at [26, 260] on button "Browse Aisles" at bounding box center [15, 288] width 30 height 151
click at [10, 247] on span "Browse Aisles" at bounding box center [15, 288] width 20 height 151
click at [19, 279] on span "Browse Aisles" at bounding box center [15, 288] width 20 height 151
click at [10, 291] on span "Browse Aisles" at bounding box center [15, 288] width 20 height 151
click at [7, 88] on div "ALL" at bounding box center [380, 87] width 760 height 30
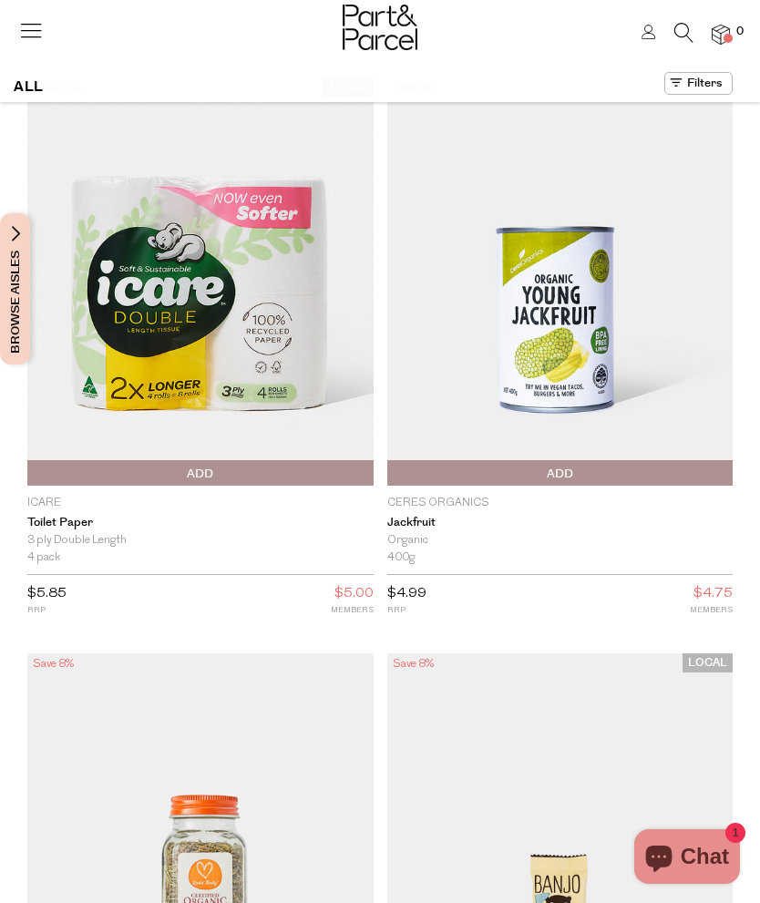
click at [15, 75] on h1 "ALL" at bounding box center [29, 87] width 30 height 30
click at [25, 298] on span "Browse Aisles" at bounding box center [15, 288] width 20 height 151
click at [26, 244] on button "Browse Aisles" at bounding box center [15, 288] width 30 height 151
click at [43, 46] on link at bounding box center [31, 37] width 26 height 19
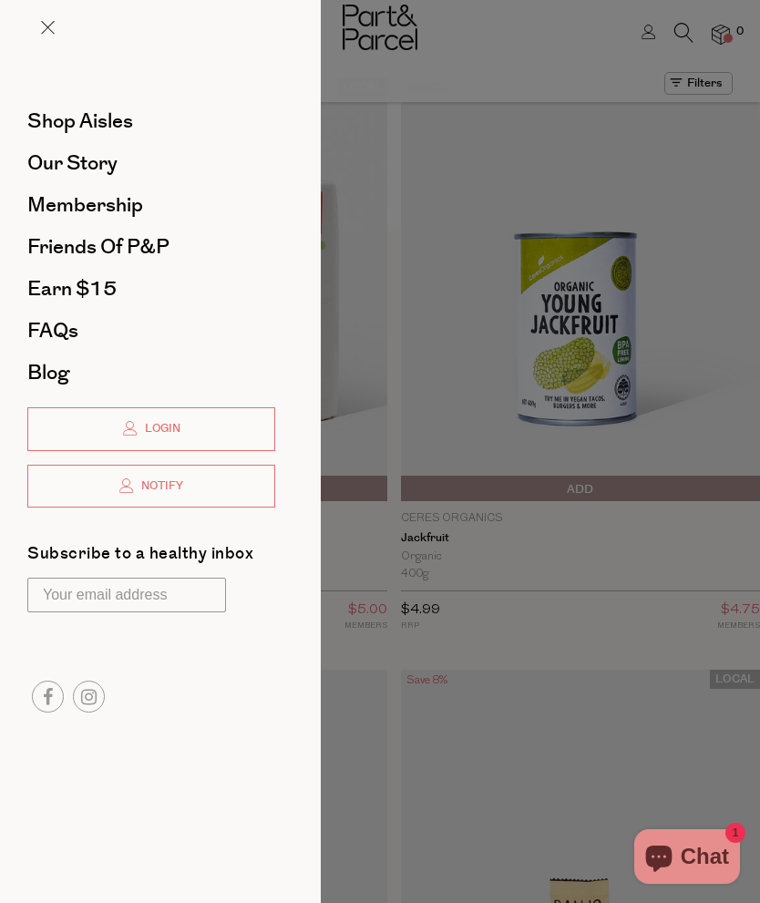
click at [47, 39] on link at bounding box center [48, 29] width 14 height 19
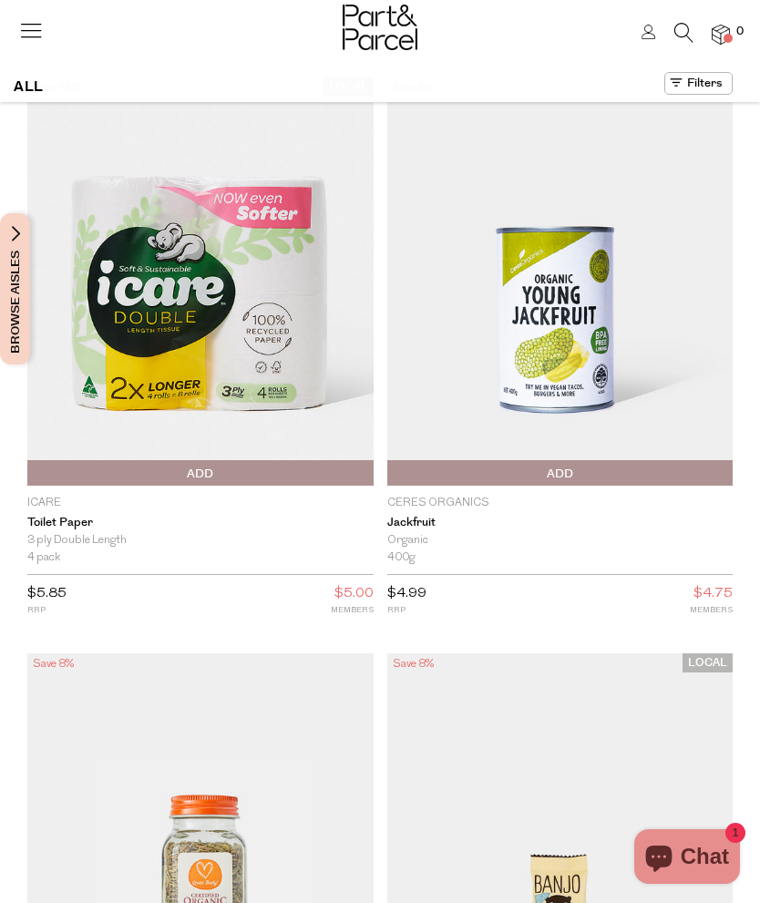
click at [11, 301] on span "Browse Aisles" at bounding box center [15, 288] width 20 height 151
click at [27, 291] on button "Browse Aisles" at bounding box center [15, 288] width 30 height 151
click at [710, 93] on button at bounding box center [698, 83] width 68 height 23
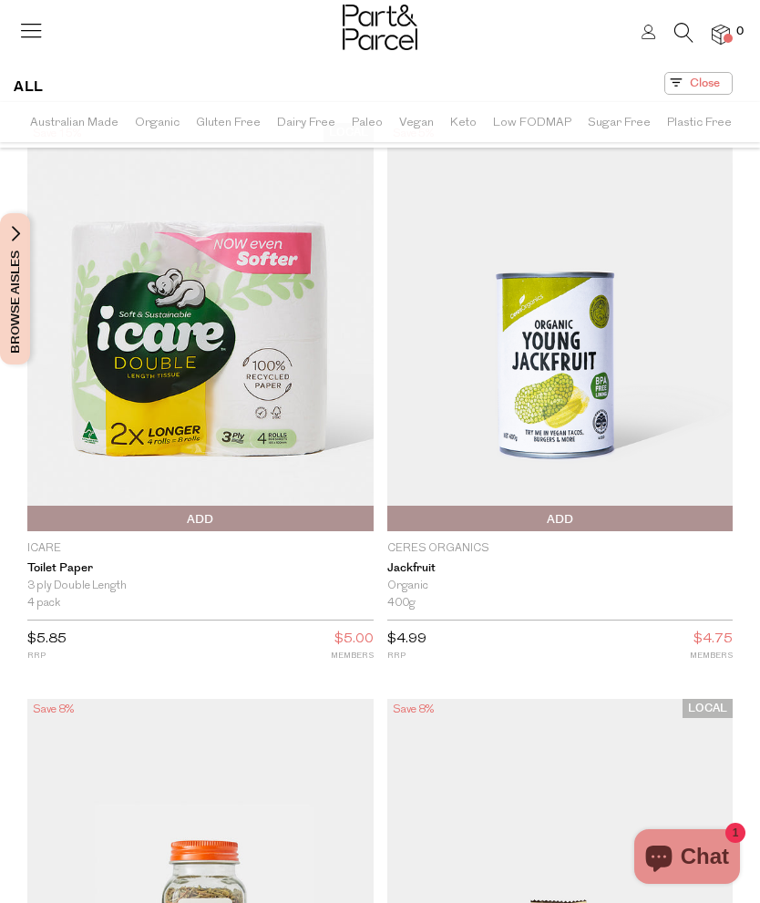
click at [60, 138] on span "Australian Made" at bounding box center [74, 123] width 88 height 32
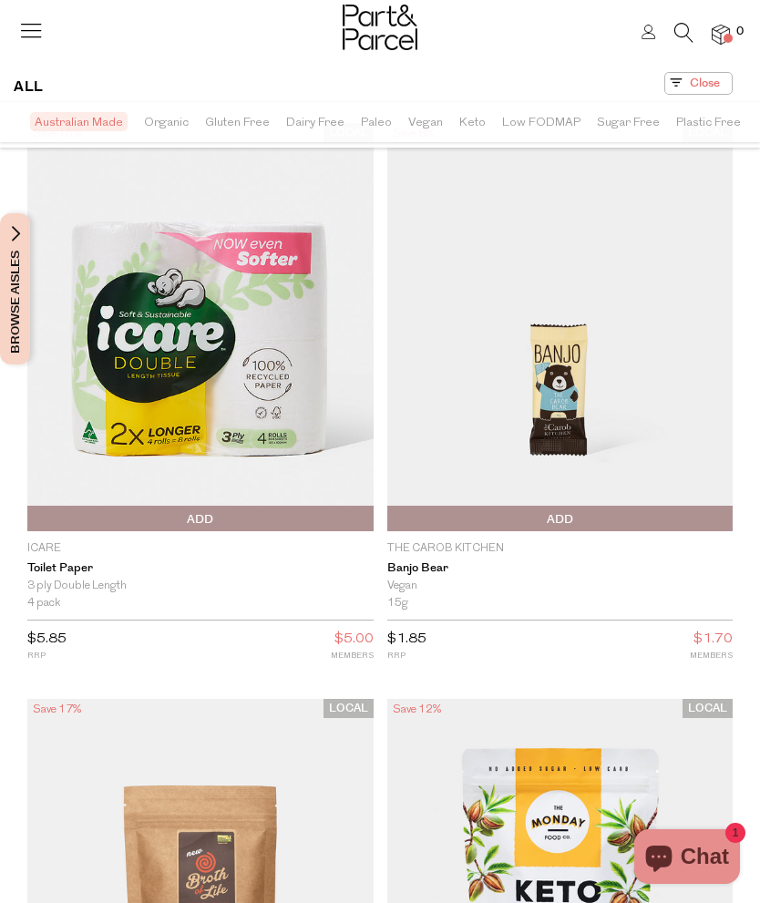
click at [690, 27] on icon at bounding box center [683, 33] width 19 height 20
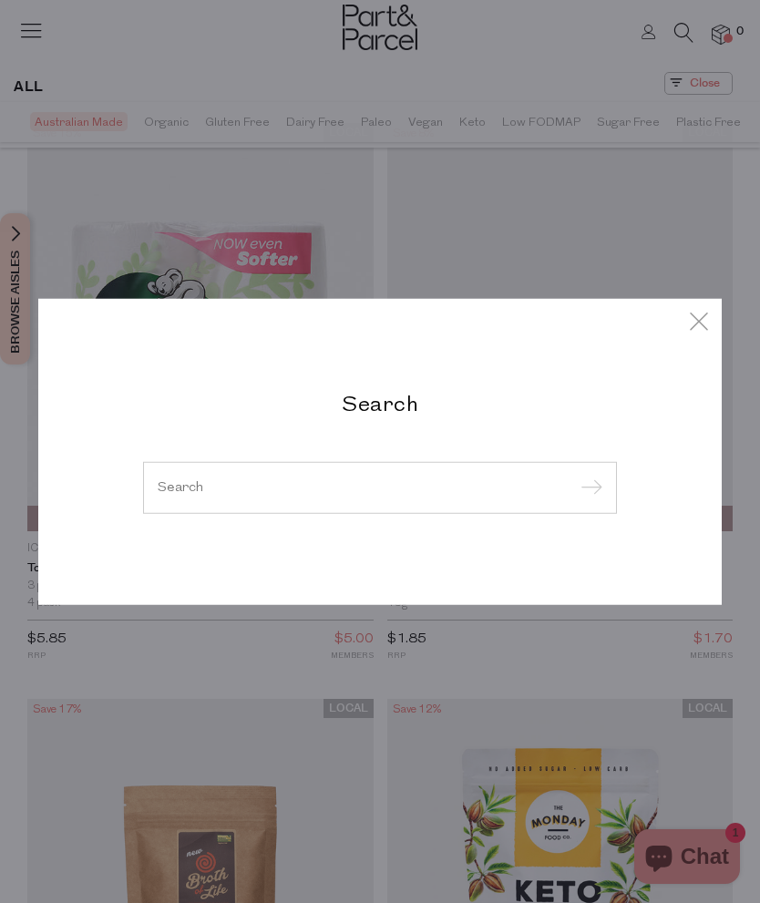
click at [443, 491] on input "search" at bounding box center [380, 487] width 444 height 14
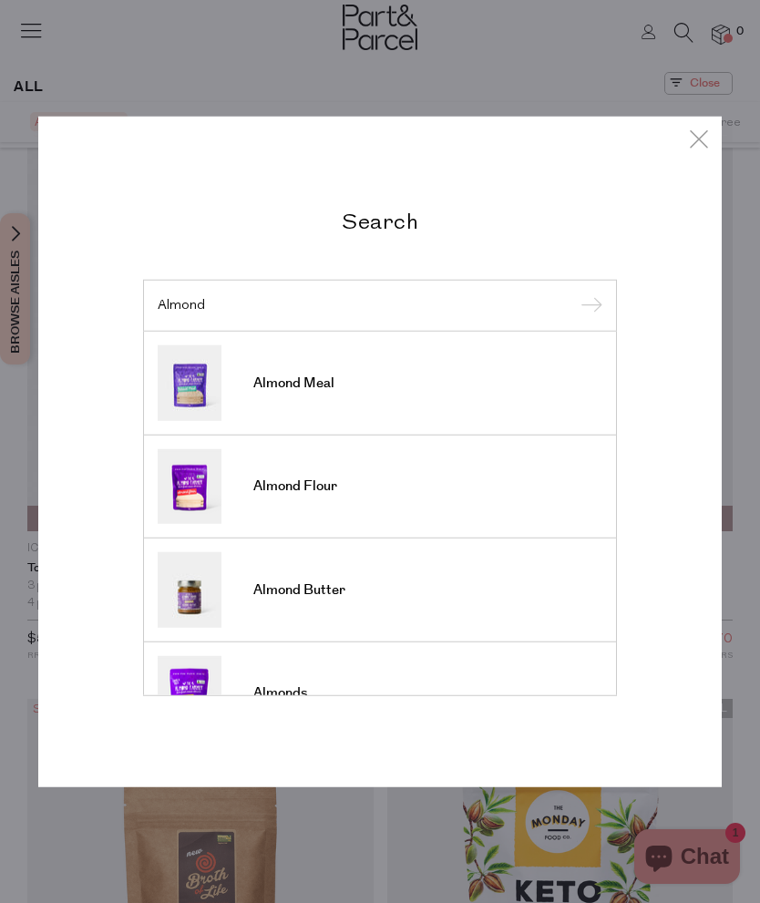
click at [440, 306] on input "Almond" at bounding box center [380, 305] width 444 height 14
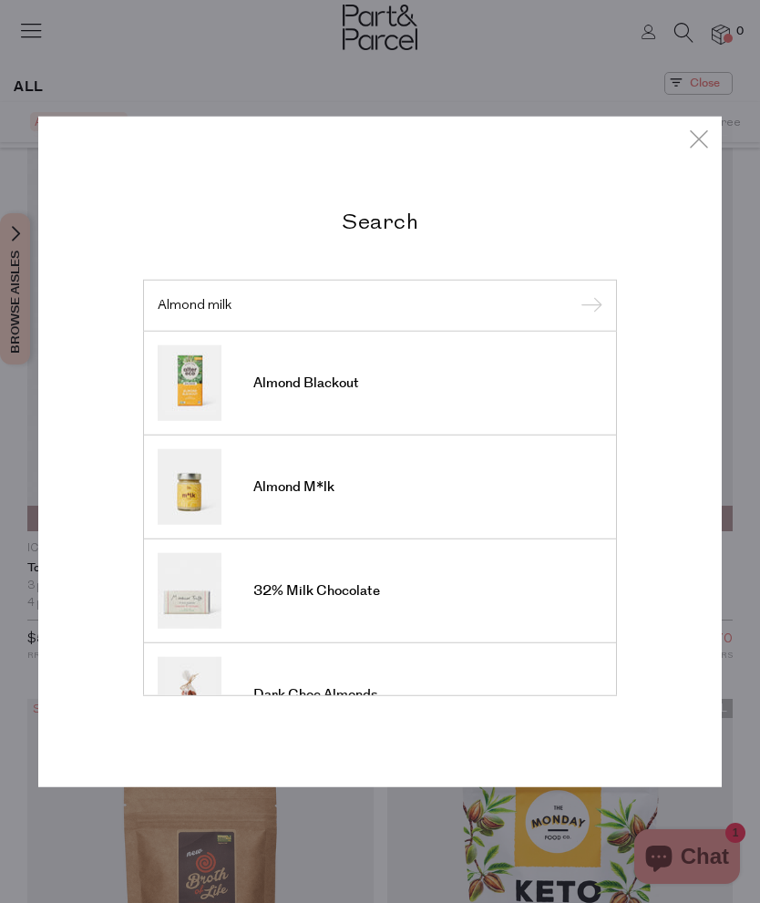
type input "Almond milk"
click at [339, 495] on link "Almond M*lk" at bounding box center [380, 487] width 444 height 76
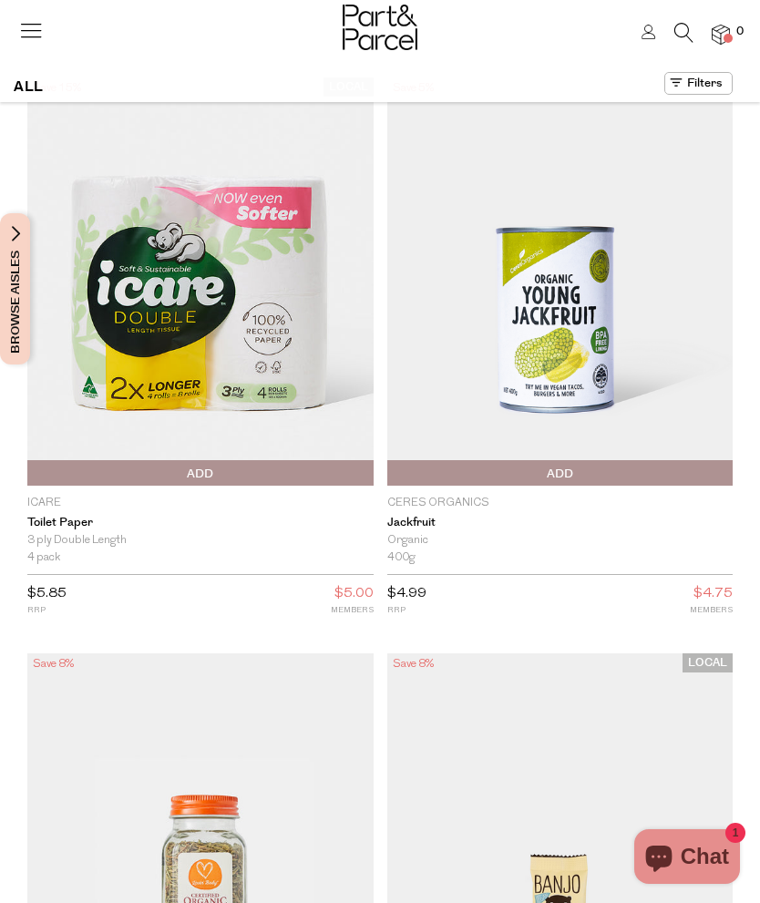
click at [688, 26] on icon at bounding box center [683, 33] width 19 height 20
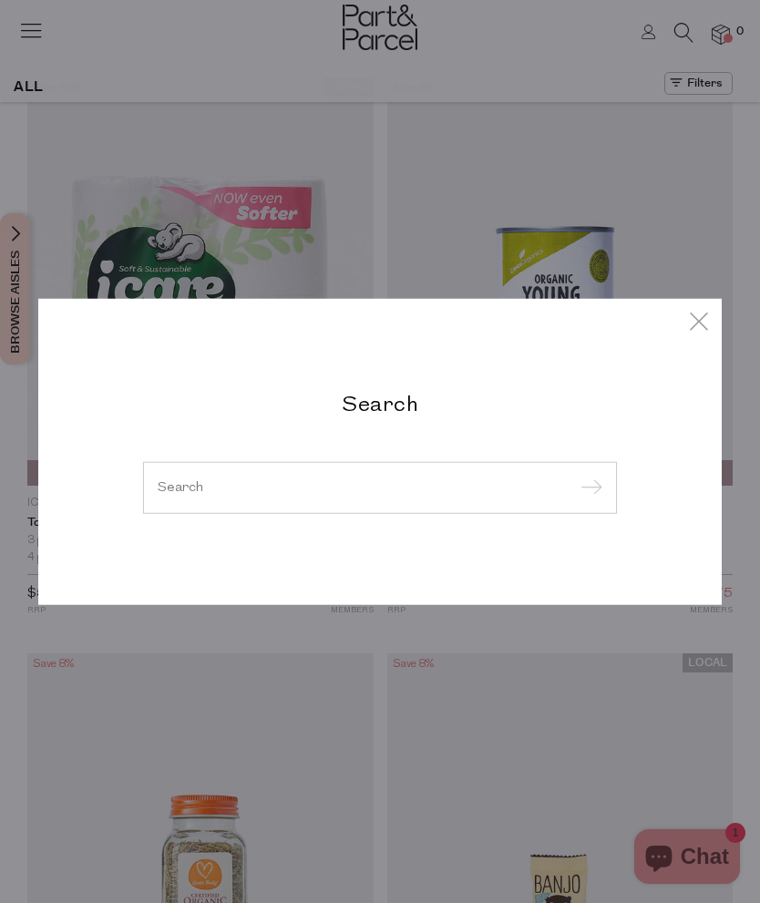
click at [415, 486] on input "search" at bounding box center [380, 487] width 444 height 14
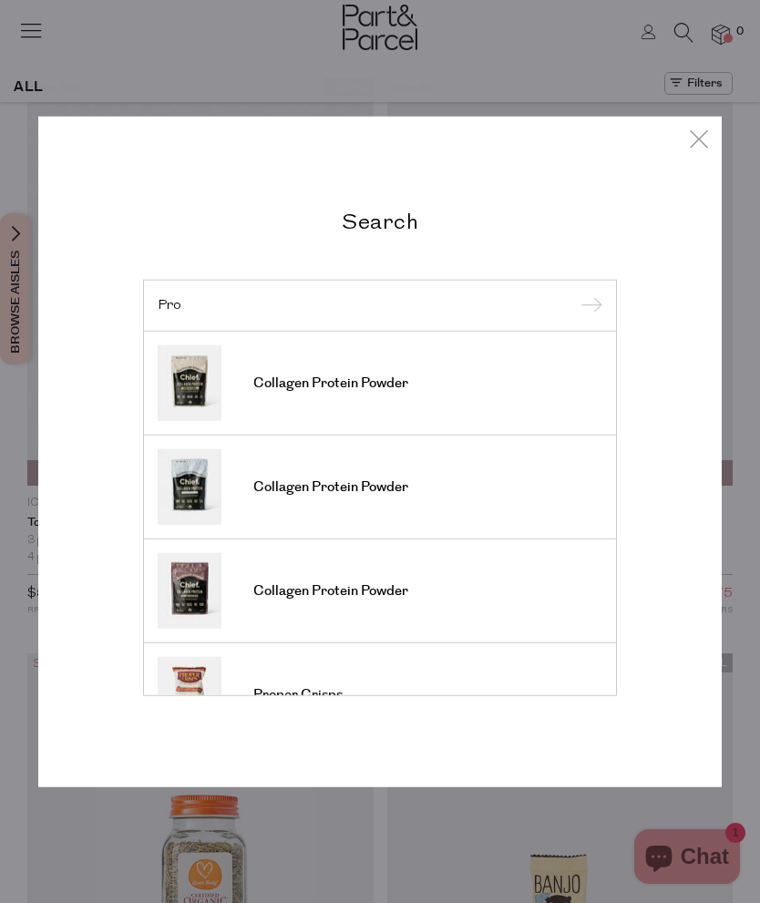
type input "Pro"
click at [454, 497] on link "Collagen Protein Powder" at bounding box center [380, 487] width 444 height 76
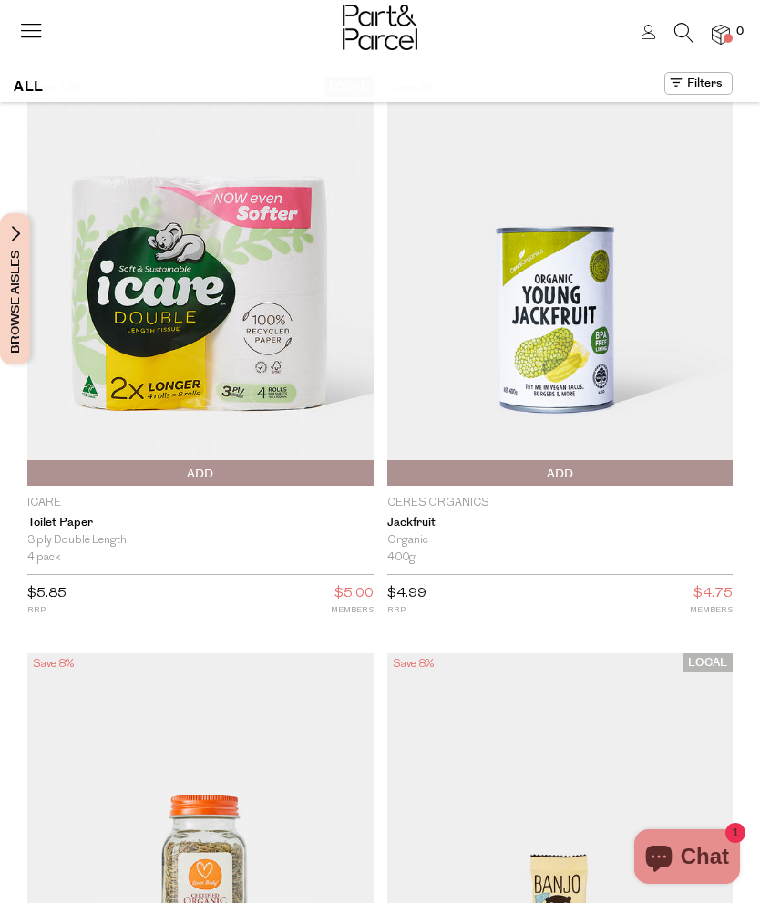
click at [676, 46] on link at bounding box center [683, 37] width 19 height 19
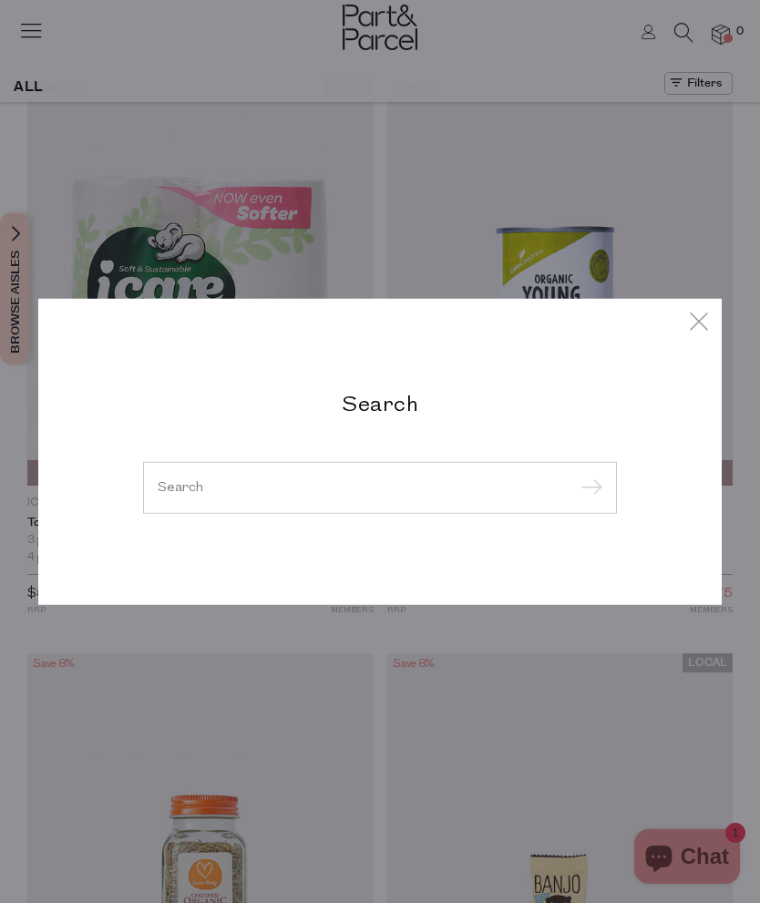
click at [441, 482] on input "search" at bounding box center [380, 487] width 444 height 14
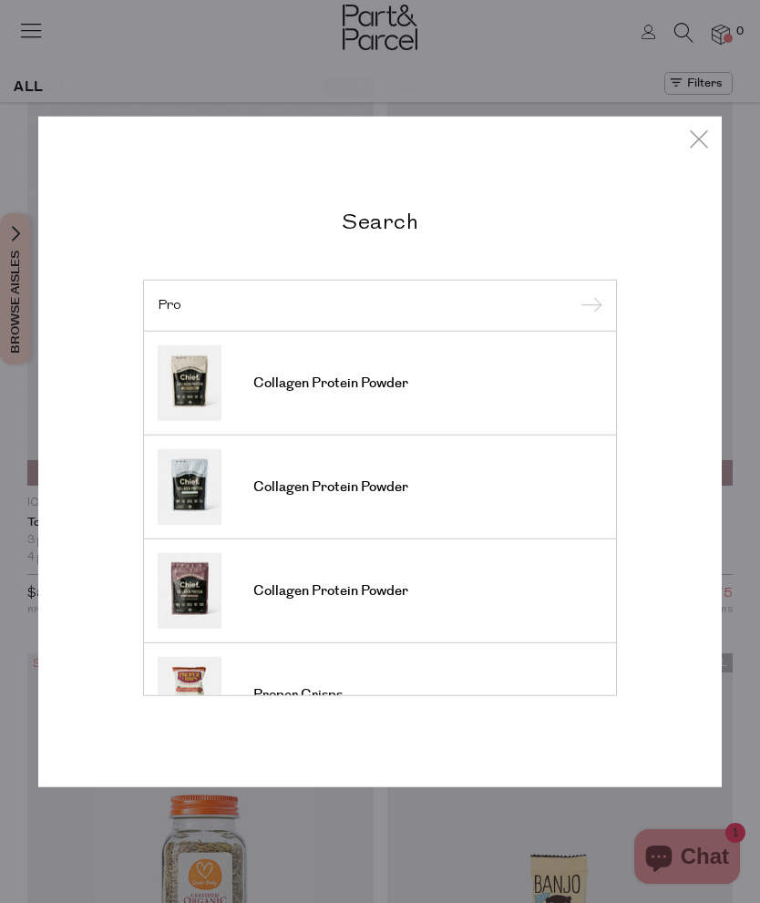
type input "Pro"
click at [431, 399] on link "Collagen Protein Powder" at bounding box center [380, 383] width 444 height 76
